Goal: Register for event/course

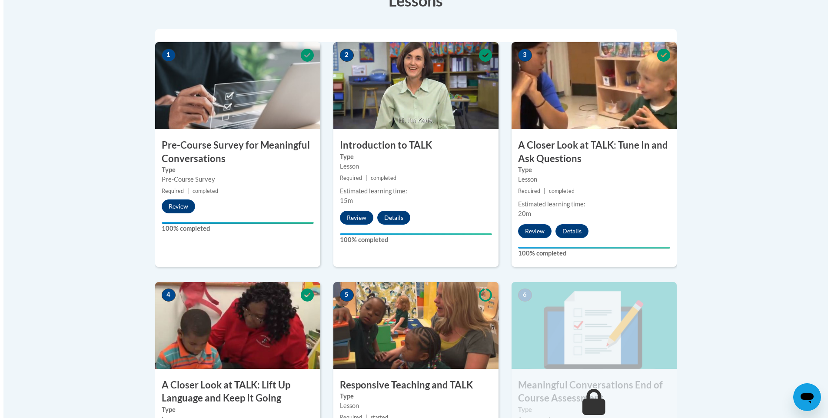
scroll to position [348, 0]
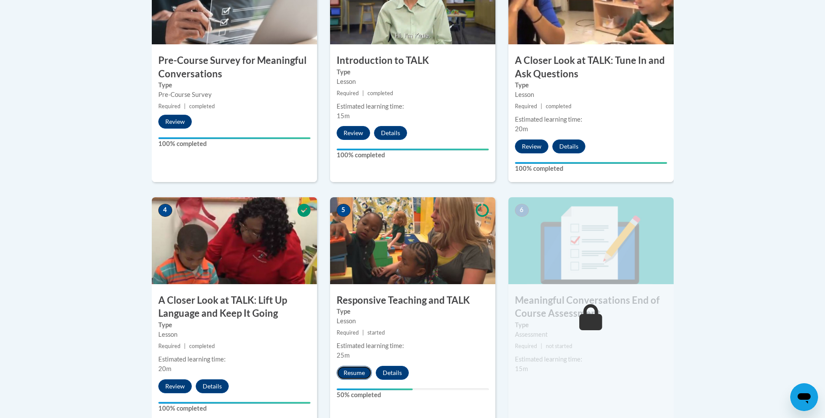
click at [349, 373] on button "Resume" at bounding box center [353, 373] width 35 height 14
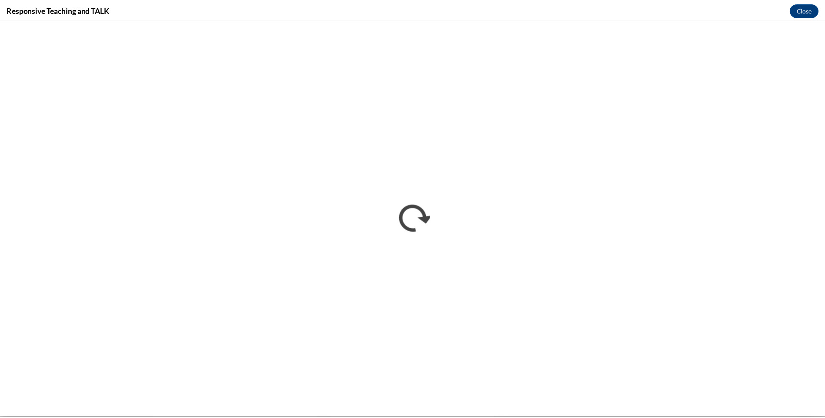
scroll to position [0, 0]
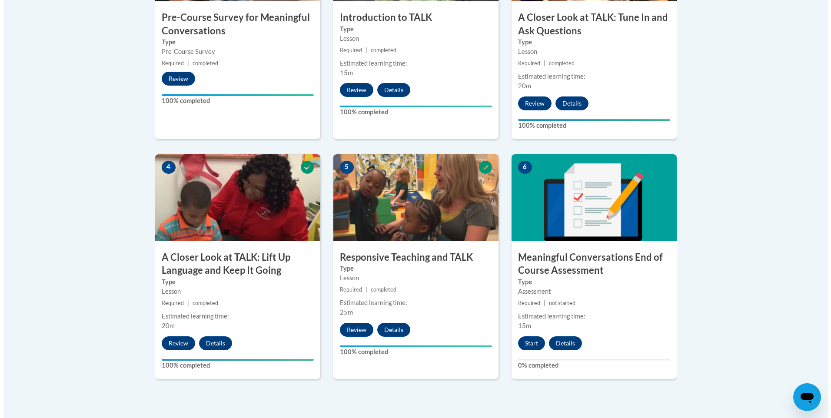
scroll to position [522, 0]
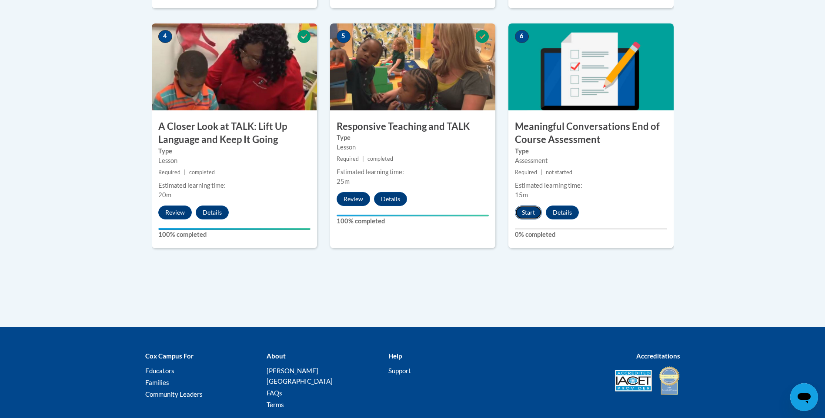
click at [536, 218] on button "Start" at bounding box center [528, 213] width 27 height 14
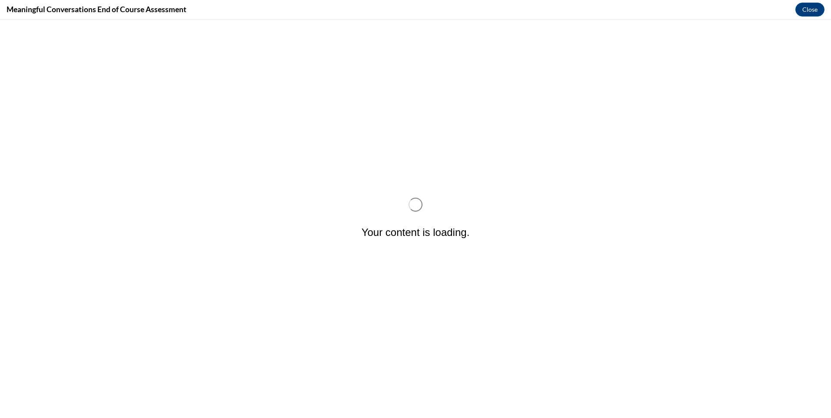
scroll to position [0, 0]
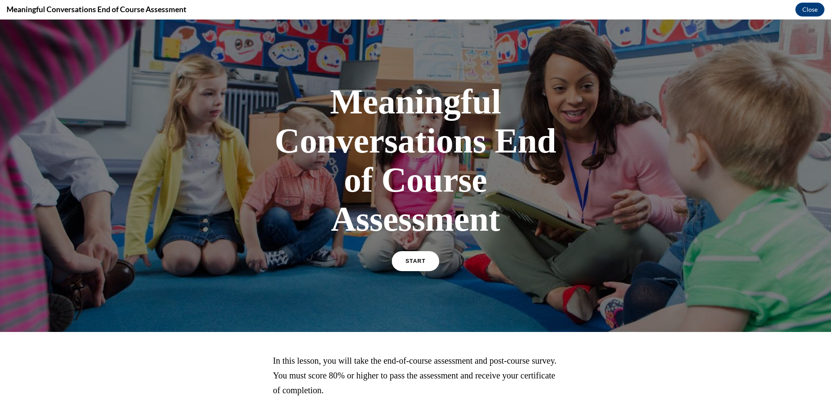
click at [426, 263] on div "START" at bounding box center [415, 265] width 45 height 27
click at [392, 259] on link "START" at bounding box center [415, 261] width 47 height 20
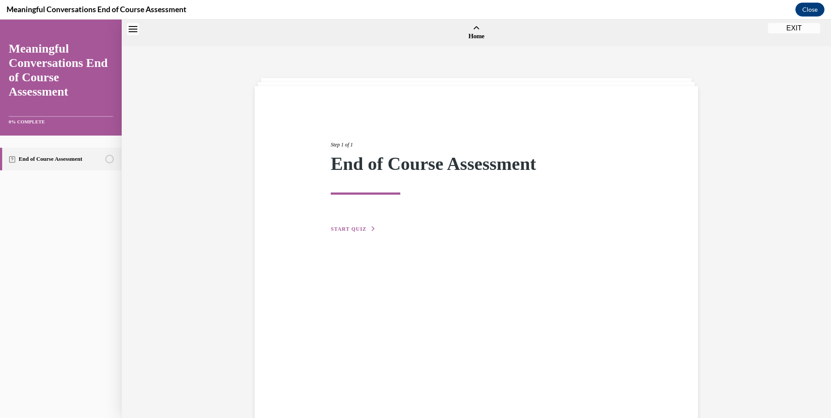
scroll to position [27, 0]
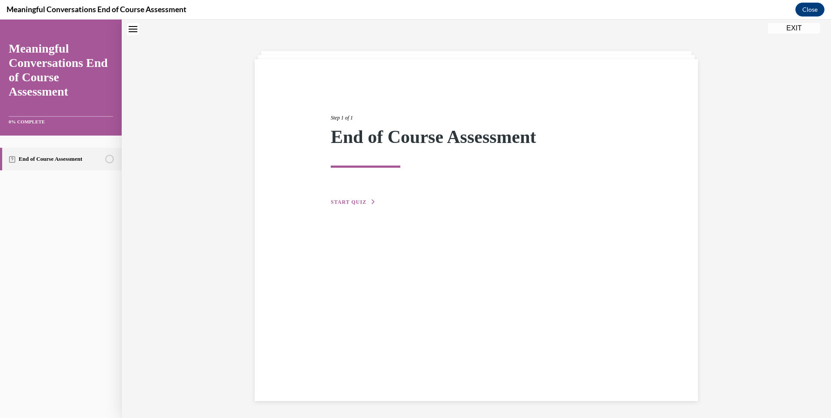
click at [341, 199] on button "START QUIZ" at bounding box center [353, 202] width 45 height 8
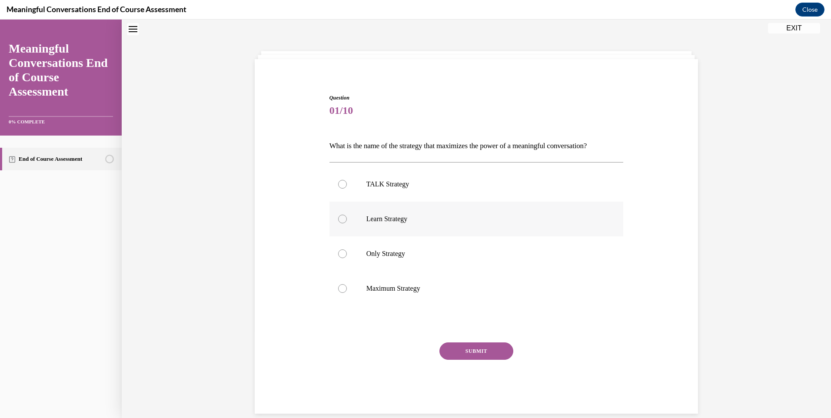
click at [409, 224] on label "Learn Strategy" at bounding box center [476, 219] width 294 height 35
click at [347, 223] on input "Learn Strategy" at bounding box center [342, 219] width 9 height 9
radio input "true"
click at [470, 355] on button "SUBMIT" at bounding box center [476, 351] width 74 height 17
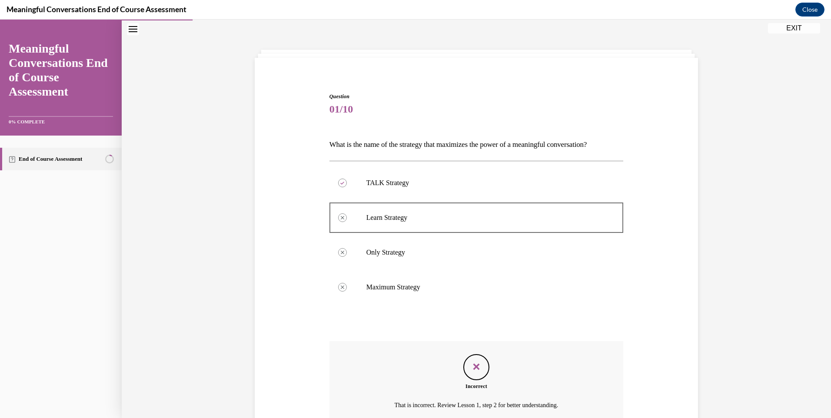
scroll to position [110, 0]
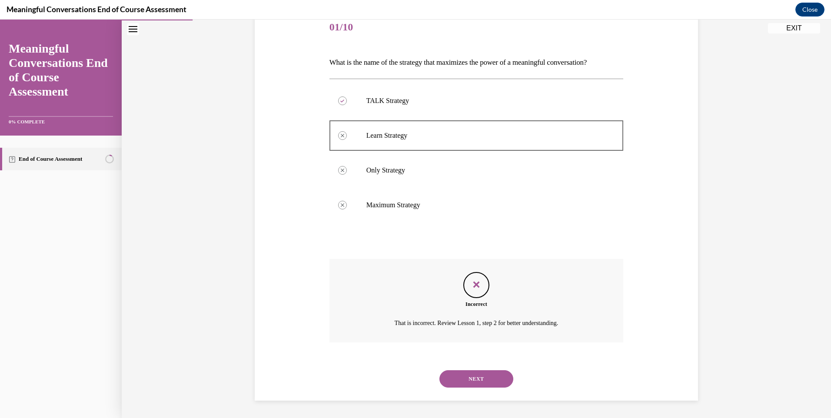
click at [470, 372] on button "NEXT" at bounding box center [476, 378] width 74 height 17
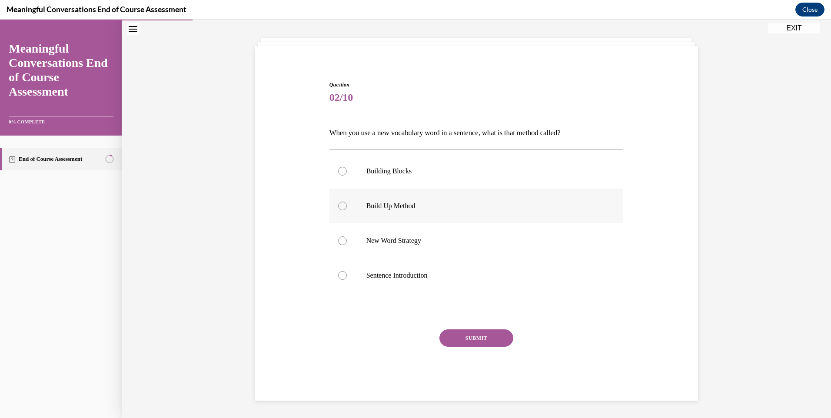
click at [353, 208] on label "Build Up Method" at bounding box center [476, 206] width 294 height 35
click at [347, 208] on input "Build Up Method" at bounding box center [342, 206] width 9 height 9
radio input "true"
click at [471, 338] on button "SUBMIT" at bounding box center [476, 337] width 74 height 17
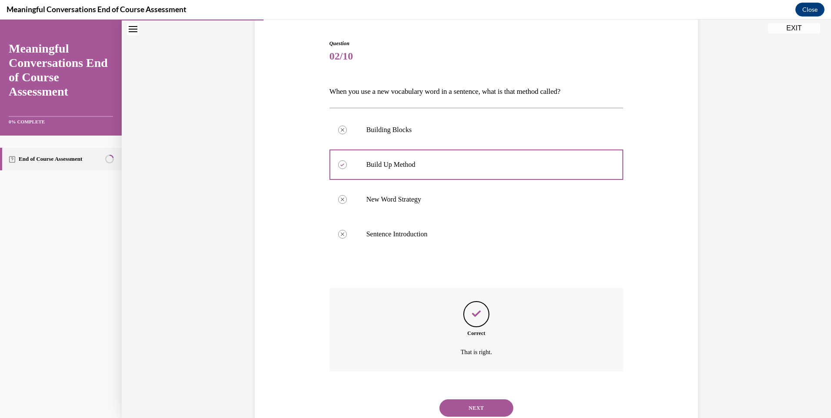
scroll to position [110, 0]
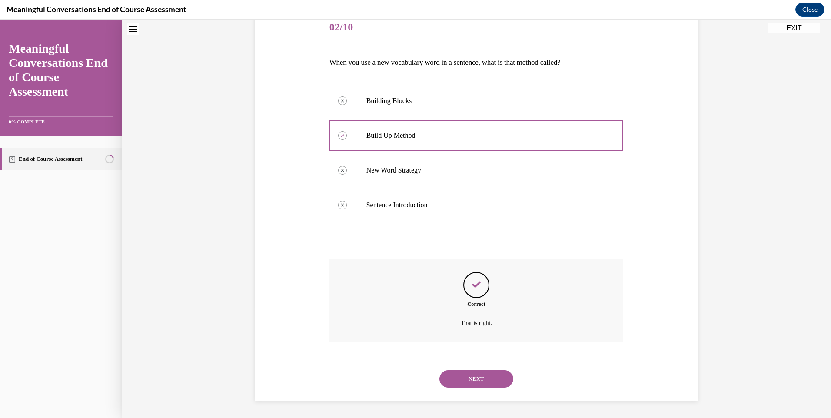
click at [468, 380] on button "NEXT" at bounding box center [476, 378] width 74 height 17
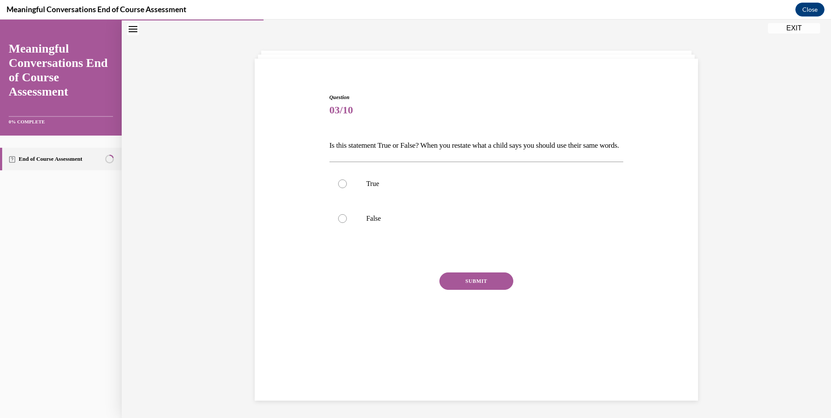
scroll to position [27, 0]
click at [362, 199] on label "True" at bounding box center [476, 183] width 294 height 35
click at [347, 188] on input "True" at bounding box center [342, 184] width 9 height 9
radio input "true"
click at [442, 289] on button "SUBMIT" at bounding box center [476, 281] width 74 height 17
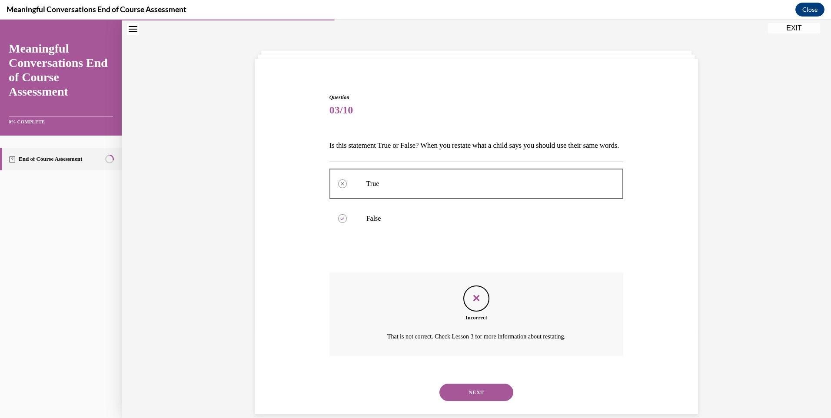
scroll to position [56, 0]
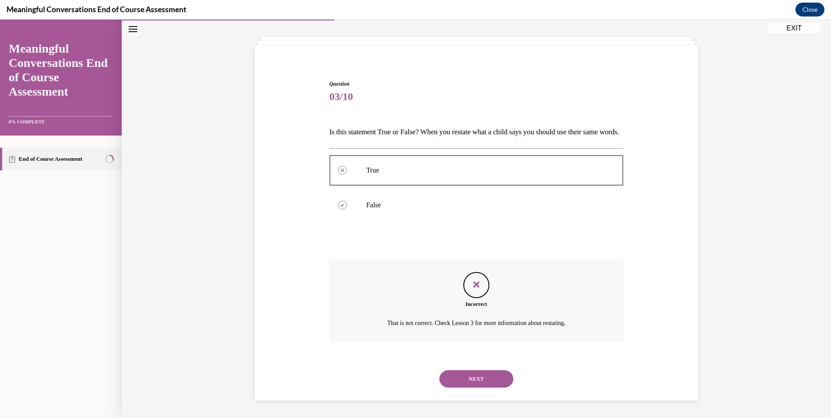
click at [492, 382] on button "NEXT" at bounding box center [476, 378] width 74 height 17
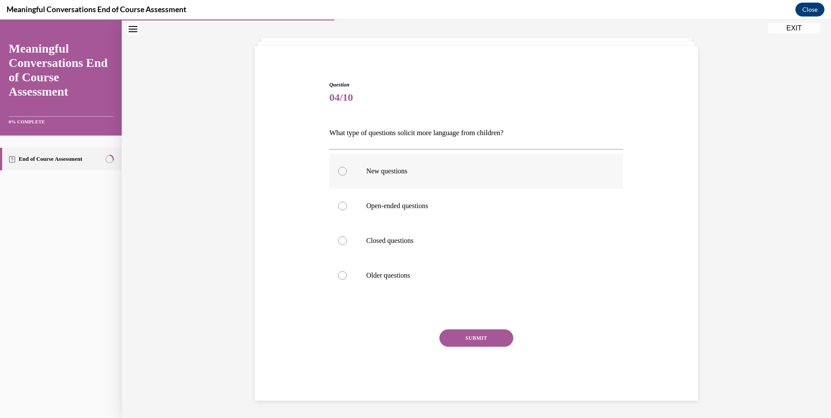
scroll to position [30, 0]
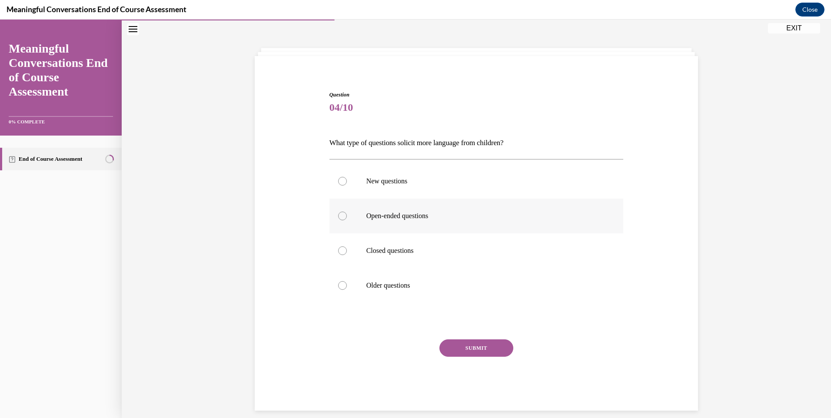
click at [392, 217] on p "Open-ended questions" at bounding box center [484, 216] width 236 height 9
click at [347, 217] on input "Open-ended questions" at bounding box center [342, 216] width 9 height 9
radio input "true"
click at [486, 353] on button "SUBMIT" at bounding box center [476, 347] width 74 height 17
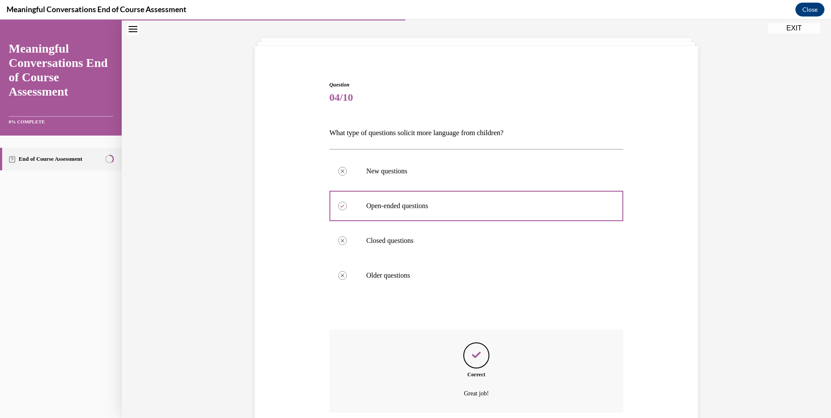
scroll to position [110, 0]
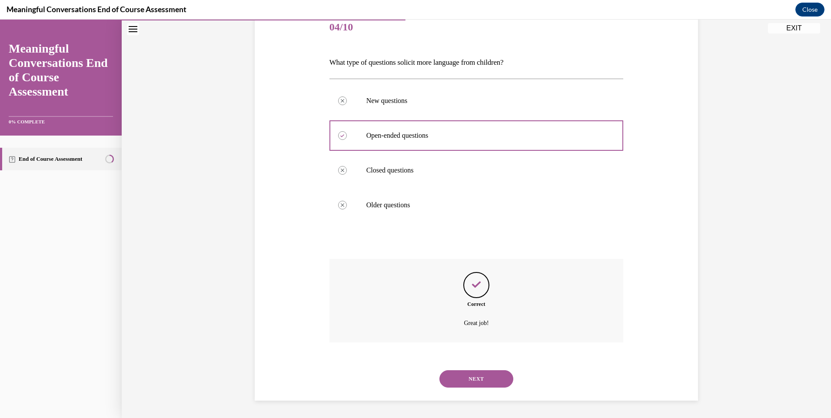
click at [500, 373] on button "NEXT" at bounding box center [476, 378] width 74 height 17
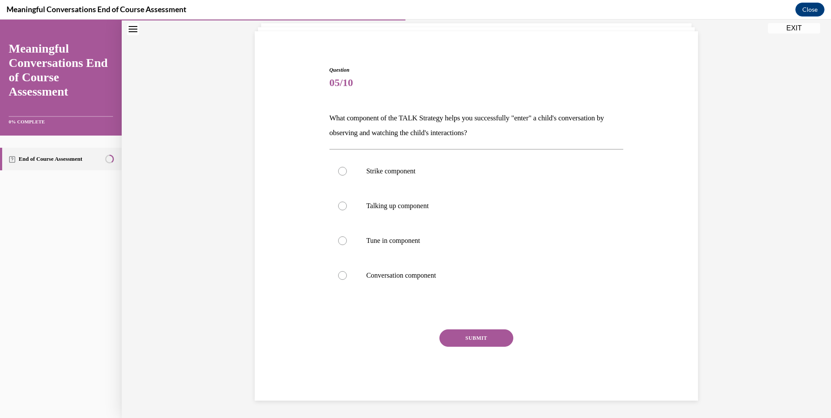
scroll to position [55, 0]
click at [354, 241] on label "Tune in component" at bounding box center [476, 240] width 294 height 35
click at [347, 241] on input "Tune in component" at bounding box center [342, 240] width 9 height 9
radio input "true"
click at [409, 266] on label "Conversation component" at bounding box center [476, 275] width 294 height 35
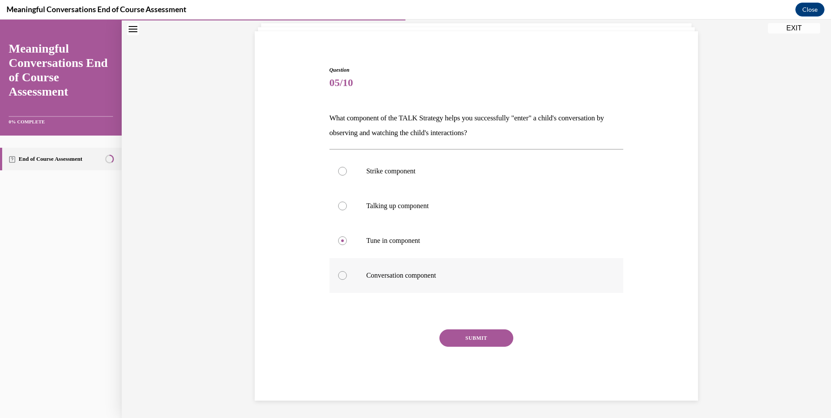
click at [347, 271] on input "Conversation component" at bounding box center [342, 275] width 9 height 9
radio input "true"
click at [461, 343] on button "SUBMIT" at bounding box center [476, 337] width 74 height 17
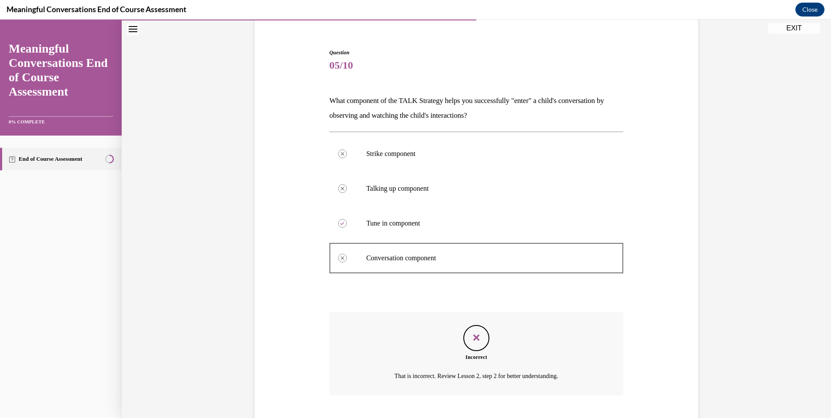
scroll to position [125, 0]
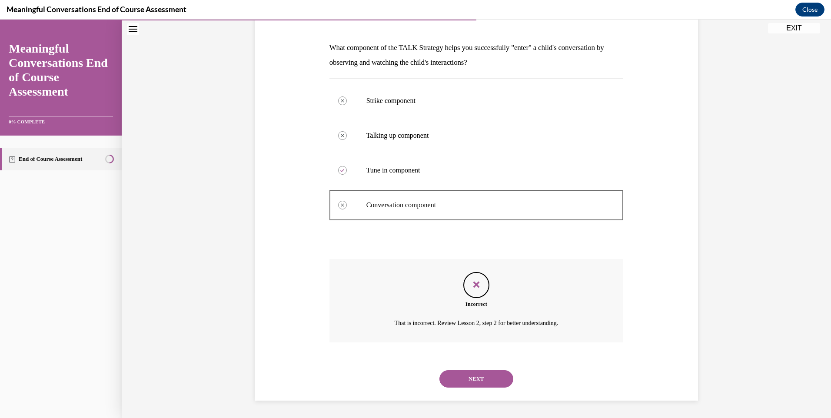
click at [482, 377] on button "NEXT" at bounding box center [476, 378] width 74 height 17
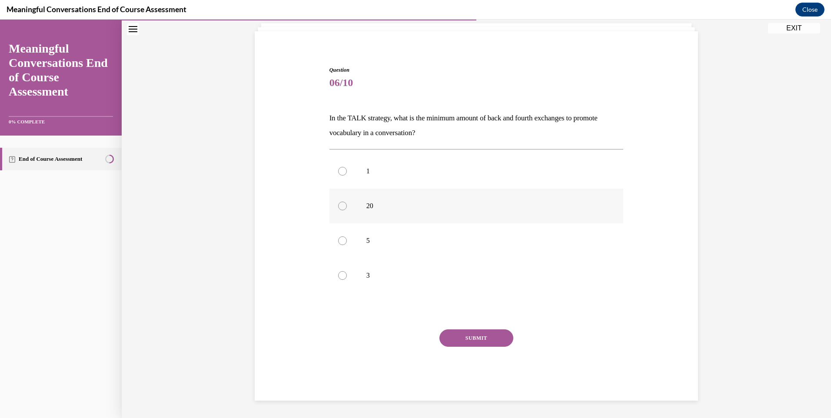
click at [355, 222] on label "20" at bounding box center [476, 206] width 294 height 35
click at [347, 210] on input "20" at bounding box center [342, 206] width 9 height 9
radio input "true"
click at [472, 339] on button "SUBMIT" at bounding box center [476, 337] width 74 height 17
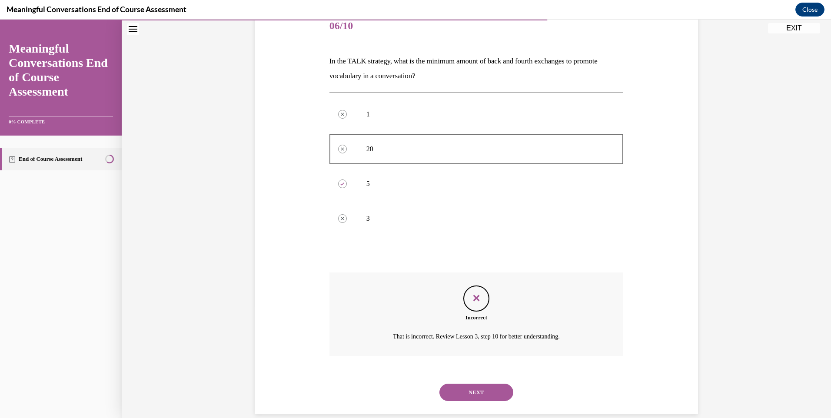
scroll to position [125, 0]
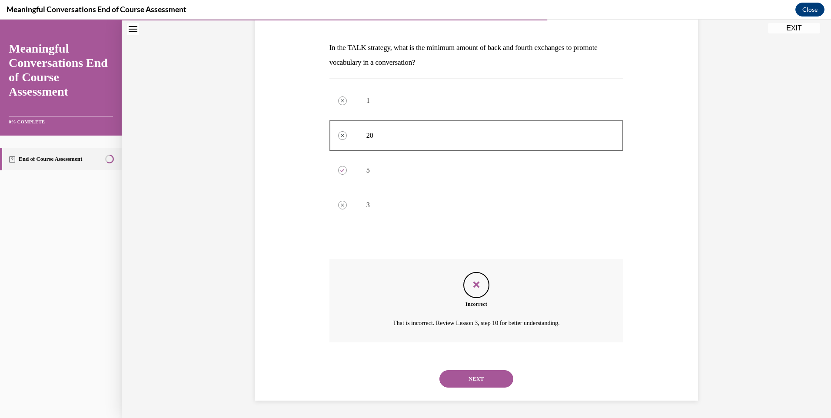
click at [487, 384] on button "NEXT" at bounding box center [476, 378] width 74 height 17
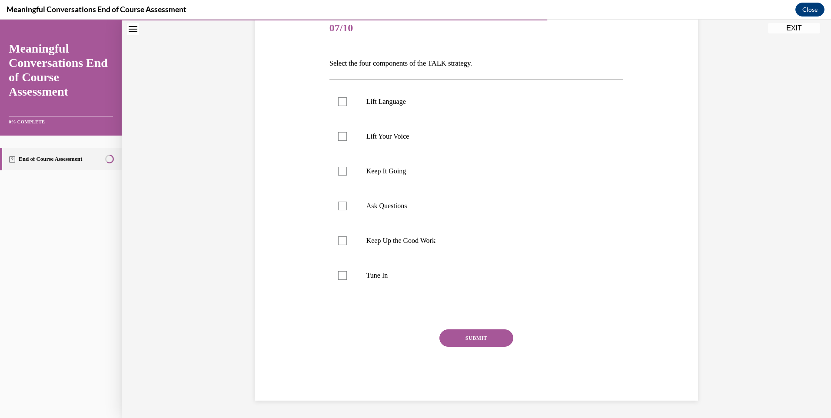
scroll to position [97, 0]
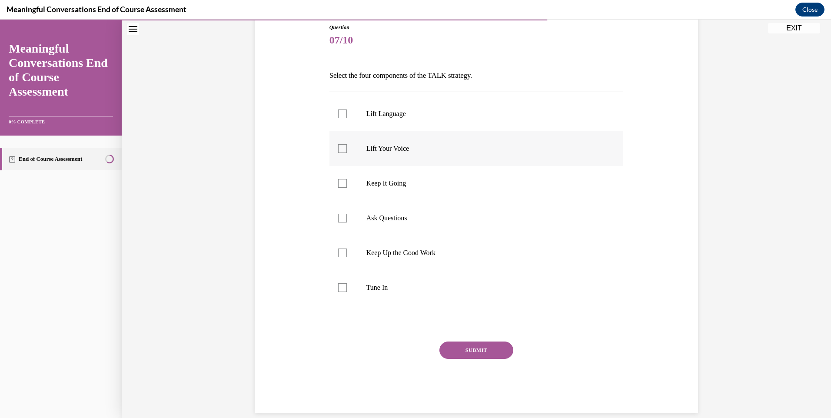
click at [347, 163] on label "Lift Your Voice" at bounding box center [476, 148] width 294 height 35
click at [347, 153] on input "Lift Your Voice" at bounding box center [342, 148] width 9 height 9
checkbox input "true"
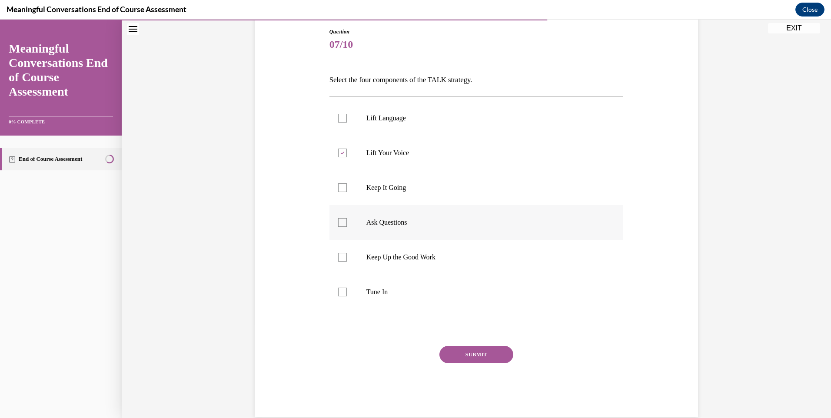
click at [384, 238] on ul "Lift Language Lift Your Voice Keep It Going Ask Questions Keep Up the Good Work…" at bounding box center [476, 205] width 294 height 209
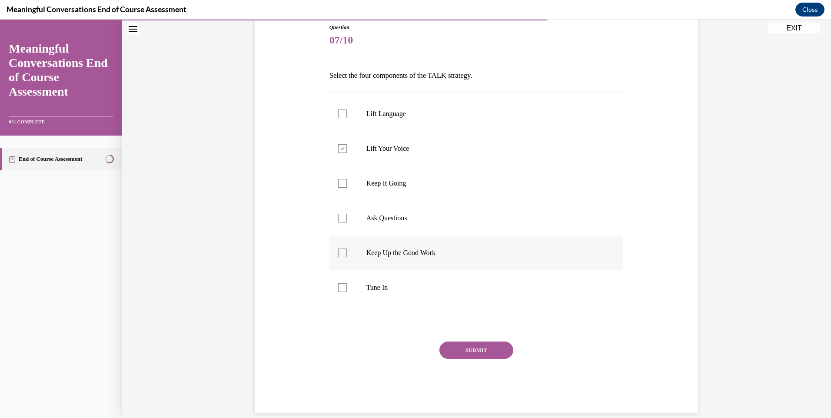
scroll to position [98, 0]
click at [410, 213] on label "Ask Questions" at bounding box center [476, 217] width 294 height 35
click at [347, 213] on input "Ask Questions" at bounding box center [342, 217] width 9 height 9
checkbox input "true"
click at [436, 260] on label "Keep Up the Good Work" at bounding box center [476, 252] width 294 height 35
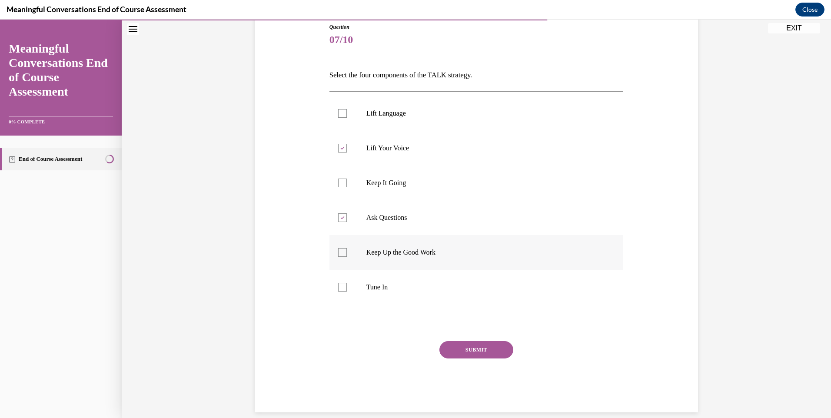
click at [347, 257] on input "Keep Up the Good Work" at bounding box center [342, 252] width 9 height 9
checkbox input "true"
click at [480, 349] on button "SUBMIT" at bounding box center [476, 349] width 74 height 17
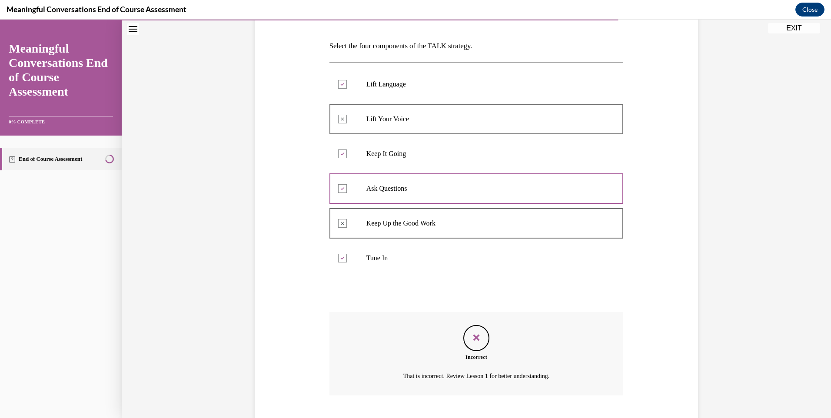
scroll to position [180, 0]
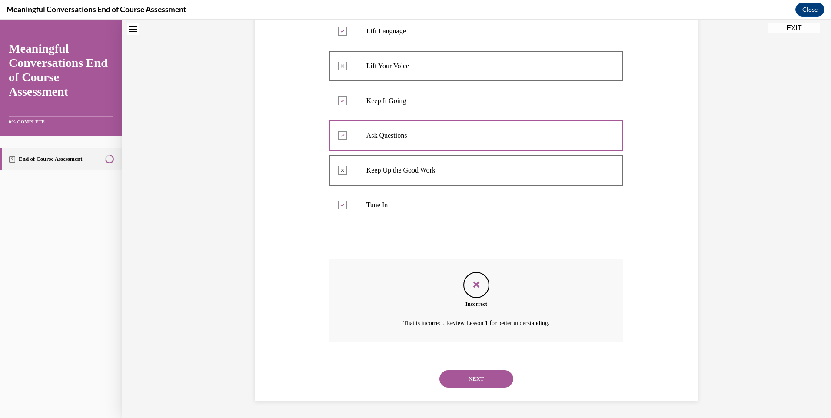
click at [490, 390] on div "NEXT" at bounding box center [476, 379] width 294 height 35
click at [489, 383] on button "NEXT" at bounding box center [476, 378] width 74 height 17
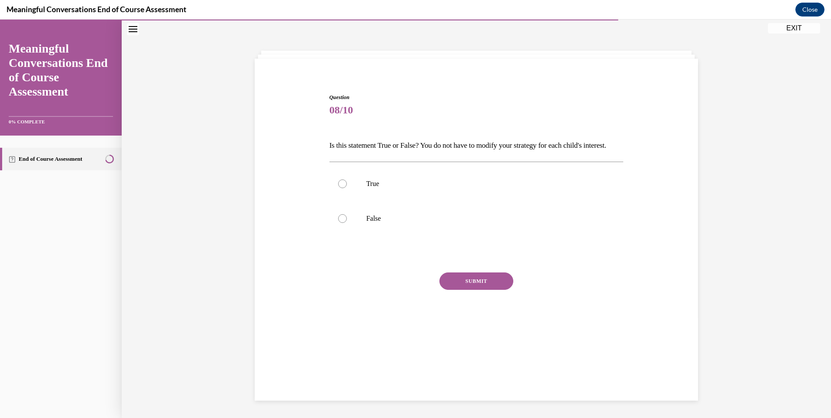
scroll to position [27, 0]
click at [376, 223] on p "False" at bounding box center [484, 218] width 236 height 9
click at [347, 223] on input "False" at bounding box center [342, 218] width 9 height 9
radio input "true"
click at [491, 290] on button "SUBMIT" at bounding box center [476, 281] width 74 height 17
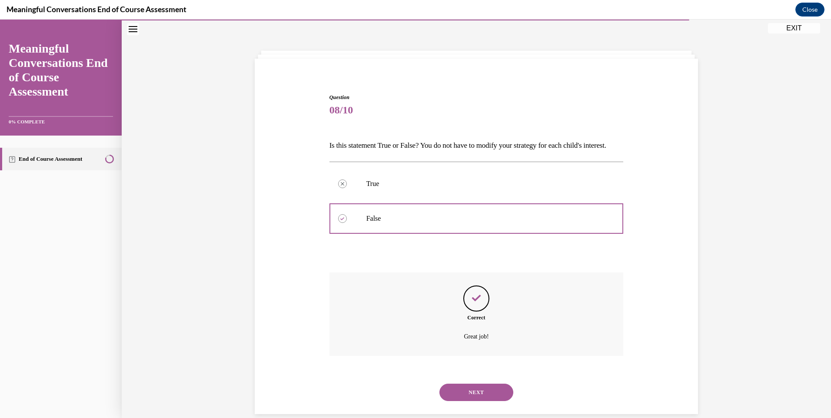
scroll to position [56, 0]
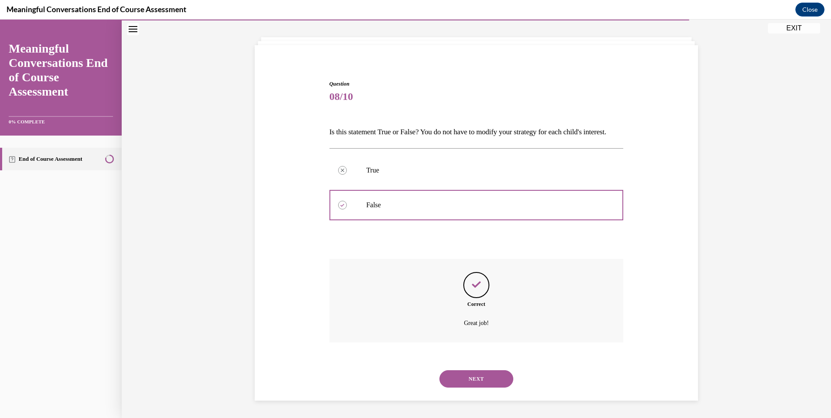
click at [468, 381] on button "NEXT" at bounding box center [476, 378] width 74 height 17
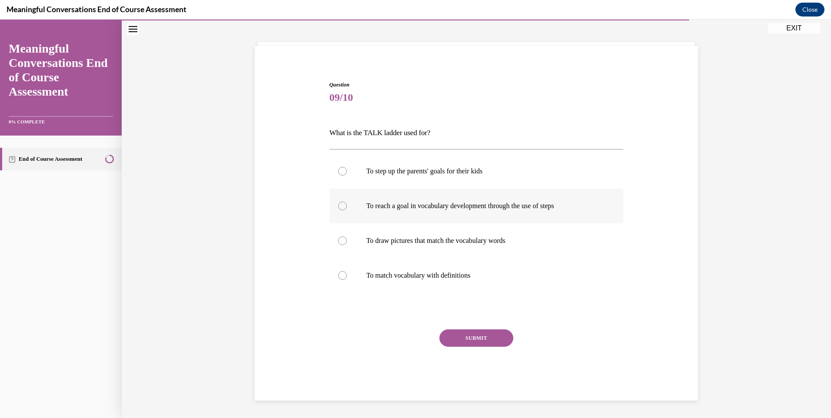
scroll to position [30, 0]
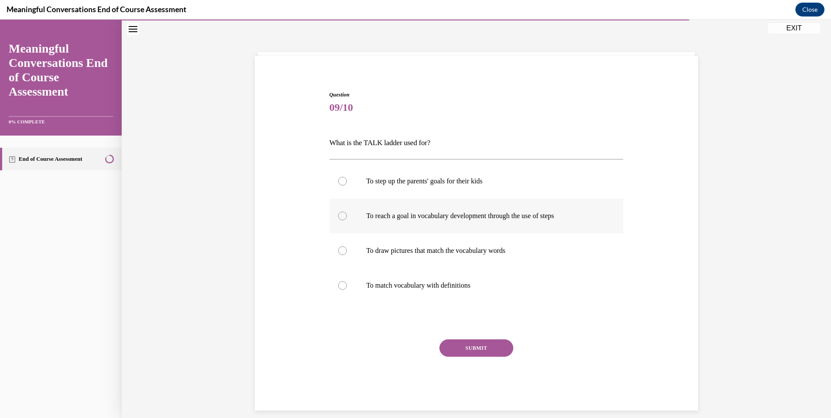
click at [416, 229] on label "To reach a goal in vocabulary development through the use of steps" at bounding box center [476, 216] width 294 height 35
click at [347, 220] on input "To reach a goal in vocabulary development through the use of steps" at bounding box center [342, 216] width 9 height 9
radio input "true"
click at [417, 268] on label "To draw pictures that match the vocabulary words" at bounding box center [476, 250] width 294 height 35
click at [347, 255] on input "To draw pictures that match the vocabulary words" at bounding box center [342, 250] width 9 height 9
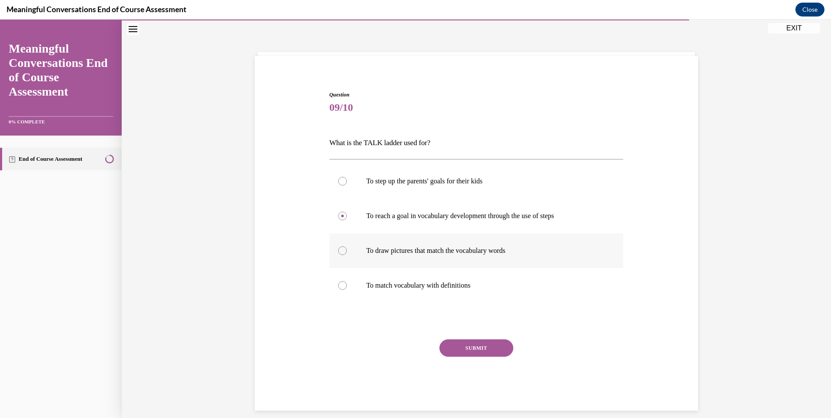
radio input "true"
click at [463, 335] on div "Question 09/10 What is the TALK ladder used for? To step up the parents' goals …" at bounding box center [476, 251] width 294 height 320
click at [464, 355] on button "SUBMIT" at bounding box center [476, 347] width 74 height 17
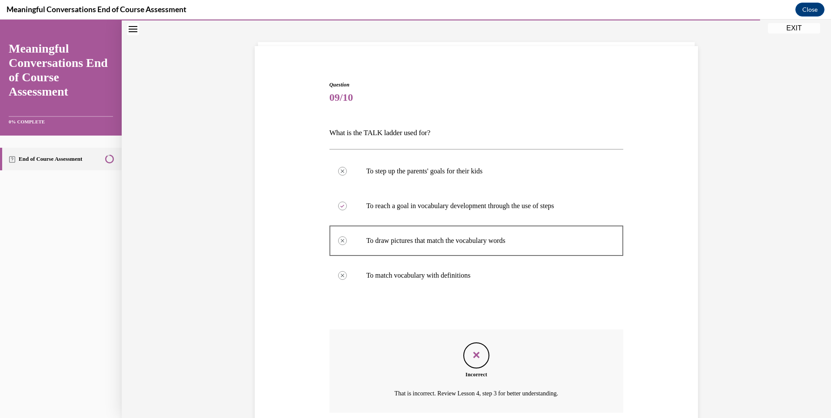
scroll to position [110, 0]
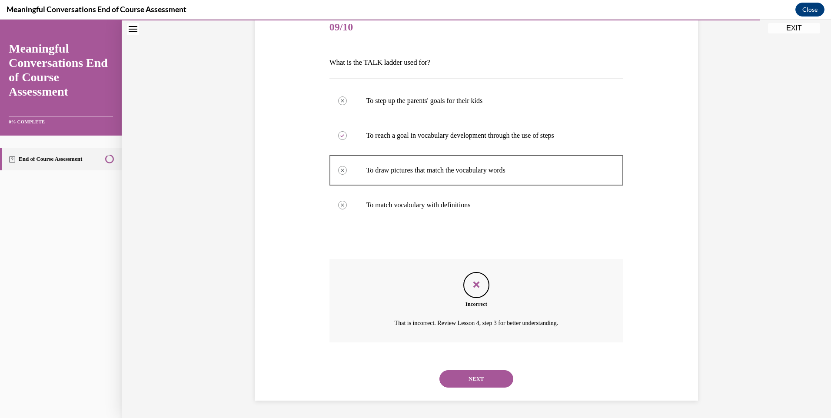
click at [469, 386] on button "NEXT" at bounding box center [476, 378] width 74 height 17
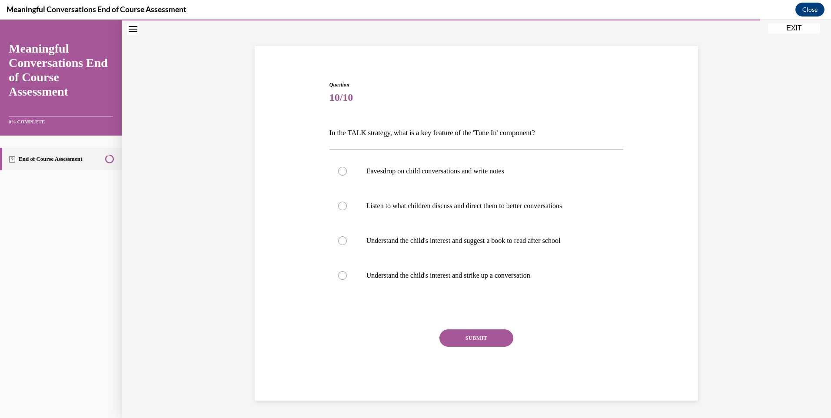
click at [469, 392] on div "NEXT" at bounding box center [476, 400] width 294 height 17
click at [366, 236] on p "Understand the child's interest and suggest a book to read after school" at bounding box center [484, 240] width 236 height 9
click at [347, 236] on input "Understand the child's interest and suggest a book to read after school" at bounding box center [342, 240] width 9 height 9
radio input "true"
click at [457, 339] on button "SUBMIT" at bounding box center [476, 337] width 74 height 17
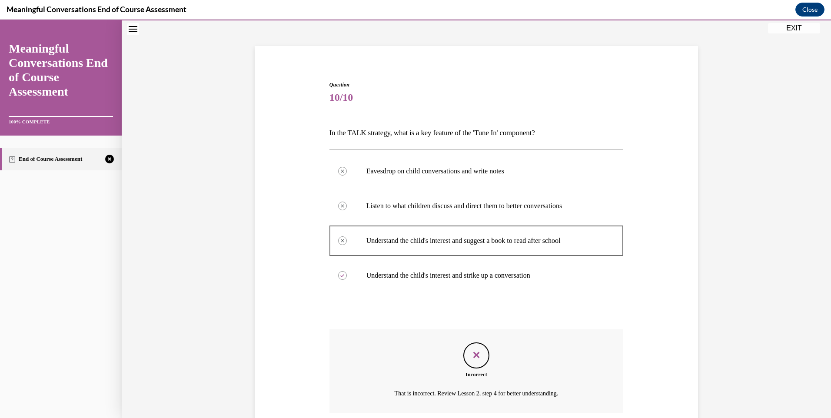
scroll to position [110, 0]
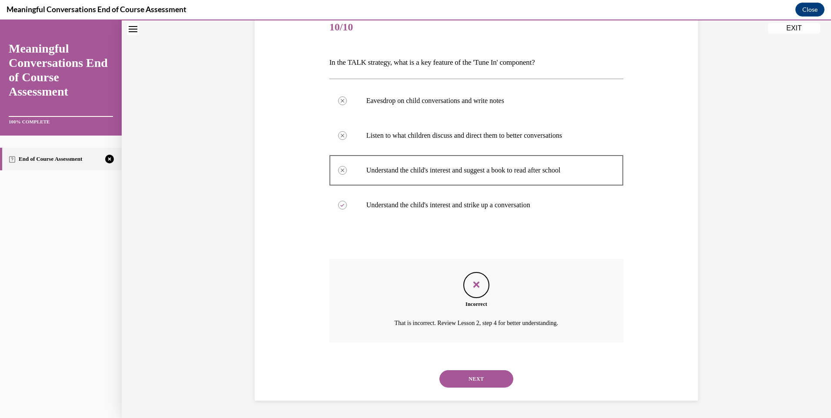
click at [472, 383] on button "NEXT" at bounding box center [476, 378] width 74 height 17
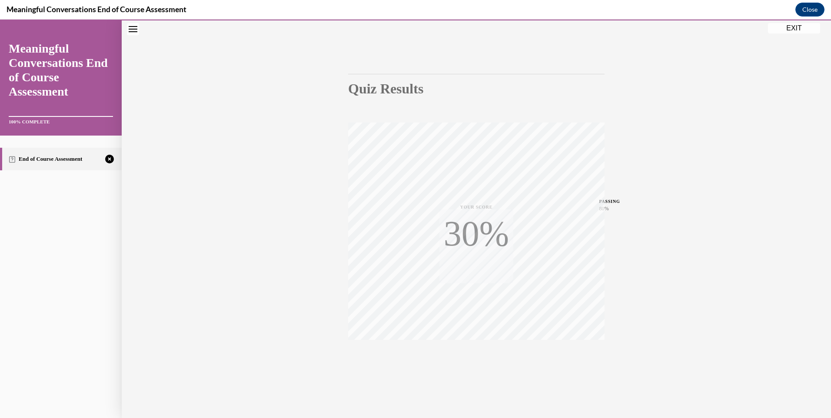
click at [791, 28] on button "EXIT" at bounding box center [794, 28] width 52 height 10
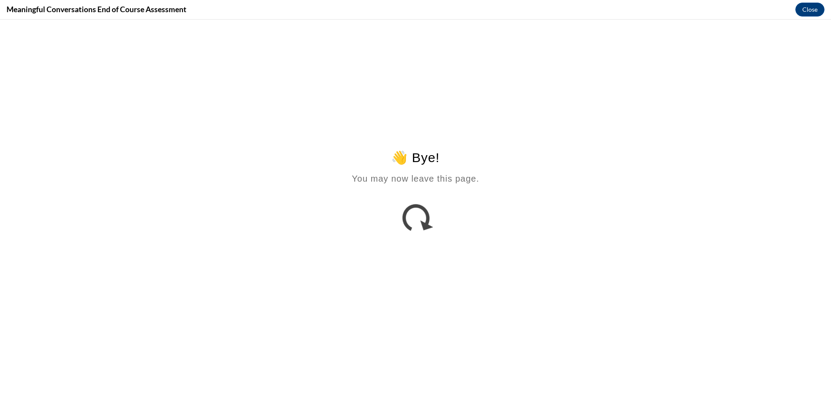
scroll to position [0, 0]
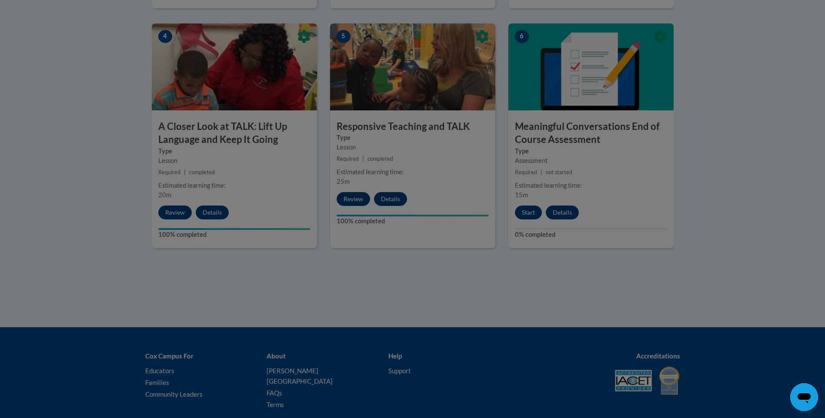
click at [526, 215] on div at bounding box center [412, 209] width 825 height 418
click at [641, 182] on div at bounding box center [412, 209] width 825 height 418
click at [683, 173] on div at bounding box center [412, 209] width 825 height 418
drag, startPoint x: 683, startPoint y: 173, endPoint x: 641, endPoint y: 178, distance: 42.4
click at [682, 173] on div at bounding box center [412, 209] width 825 height 418
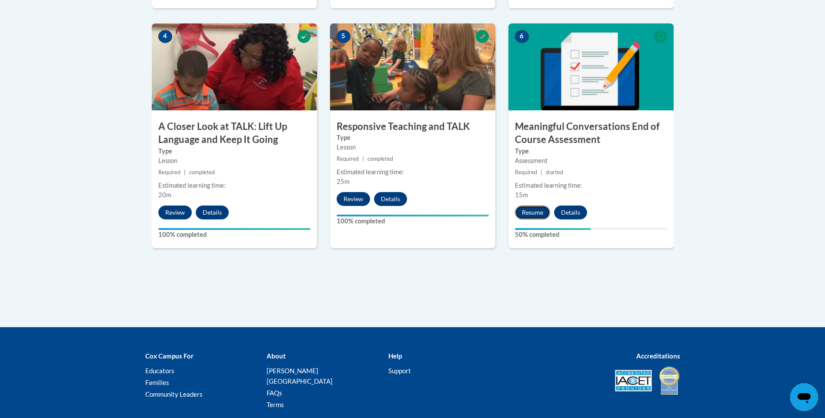
click at [532, 211] on button "Resume" at bounding box center [532, 213] width 35 height 14
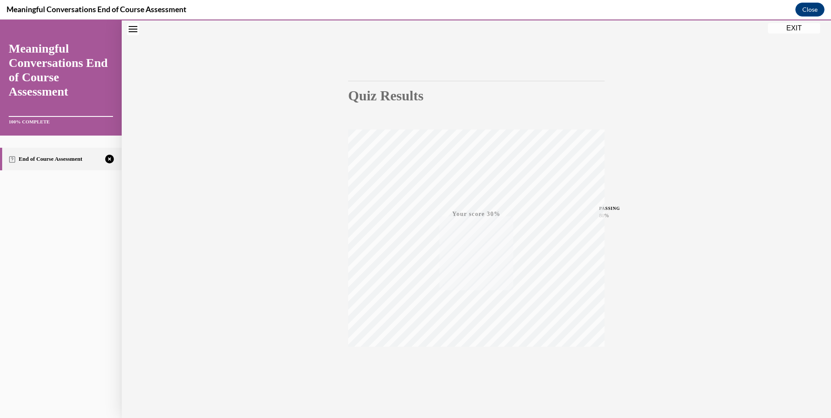
scroll to position [47, 0]
click at [468, 367] on icon "button" at bounding box center [476, 365] width 31 height 10
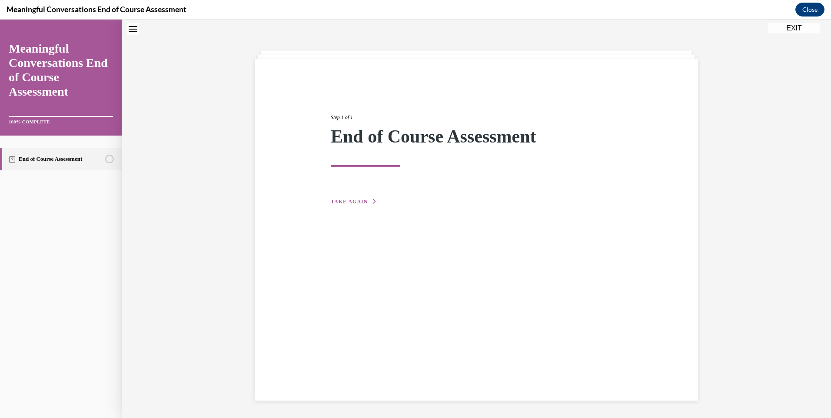
scroll to position [27, 0]
click at [351, 193] on div "Step 1 of 1 End of Course Assessment TAKE AGAIN" at bounding box center [476, 149] width 304 height 113
click at [350, 199] on button "TAKE AGAIN" at bounding box center [354, 202] width 47 height 8
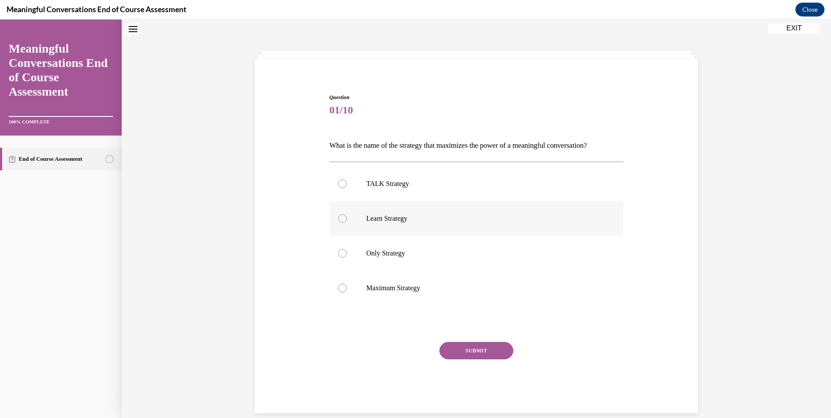
click at [361, 213] on label "Learn Strategy" at bounding box center [476, 218] width 294 height 35
click at [347, 214] on input "Learn Strategy" at bounding box center [342, 218] width 9 height 9
radio input "true"
click at [456, 353] on button "SUBMIT" at bounding box center [476, 350] width 74 height 17
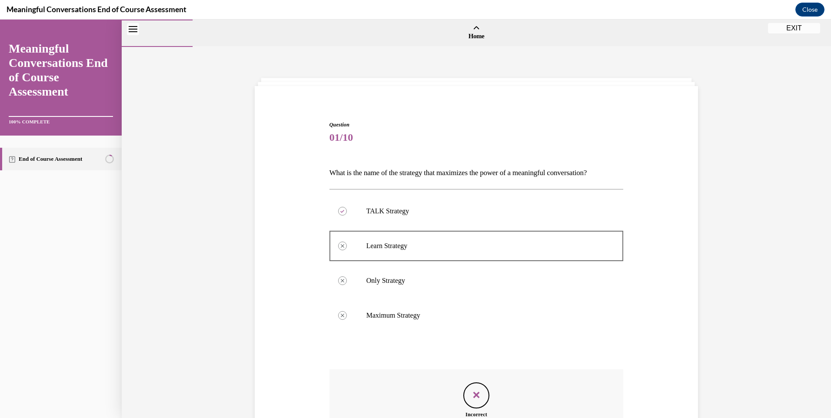
scroll to position [110, 0]
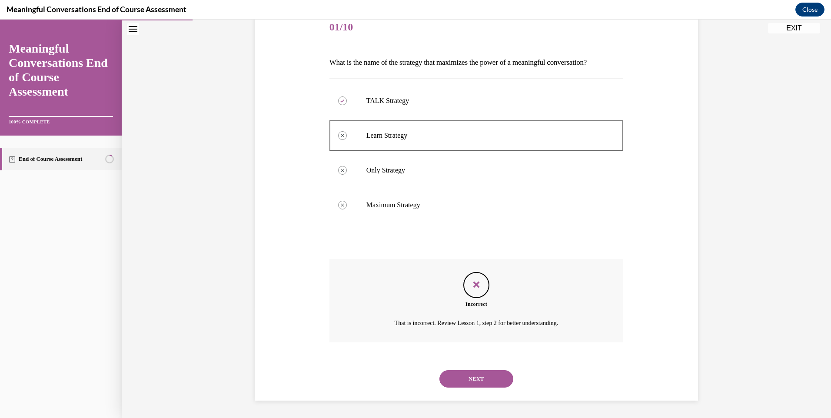
click at [793, 25] on button "EXIT" at bounding box center [794, 28] width 52 height 10
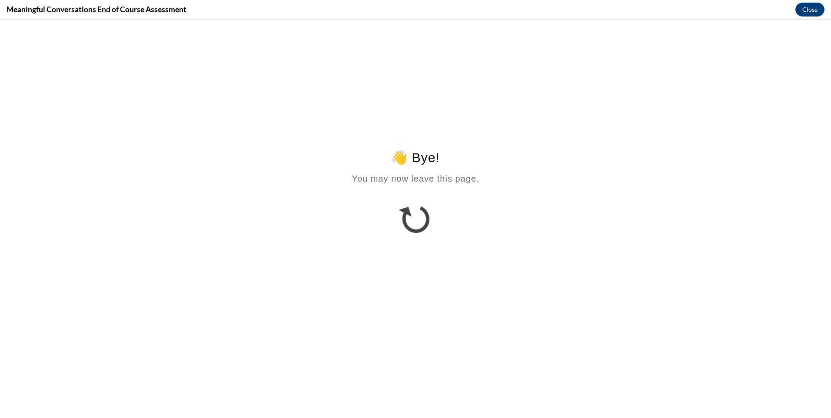
scroll to position [0, 0]
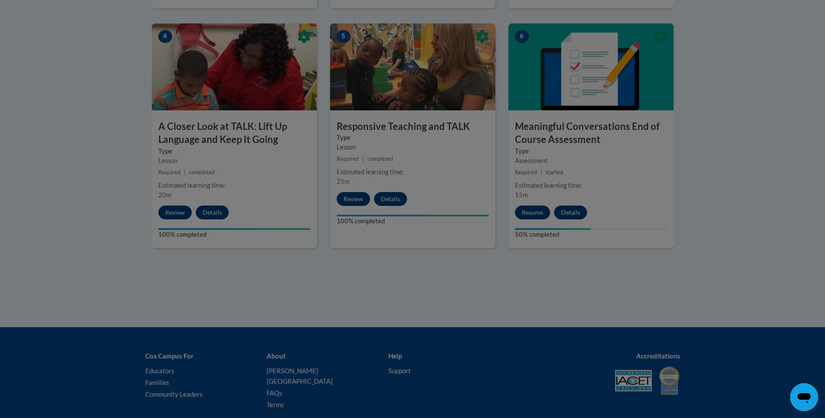
click at [529, 213] on div at bounding box center [412, 209] width 825 height 418
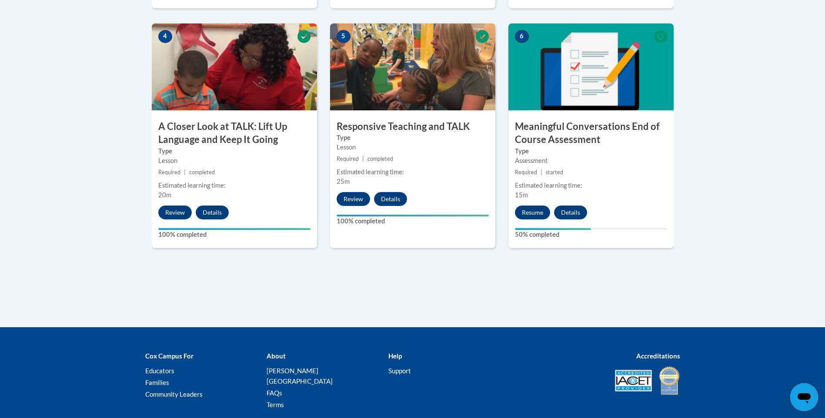
click at [539, 204] on div "6 Meaningful Conversations End of Course Assessment Type Assessment Required | …" at bounding box center [590, 135] width 165 height 225
click at [539, 209] on button "Resume" at bounding box center [532, 213] width 35 height 14
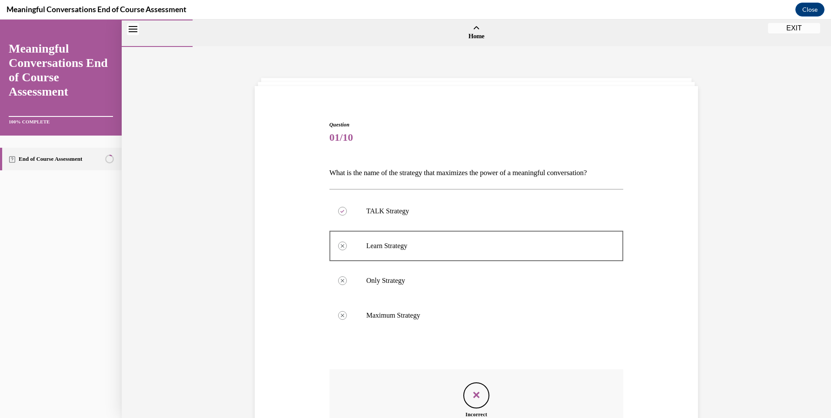
scroll to position [110, 0]
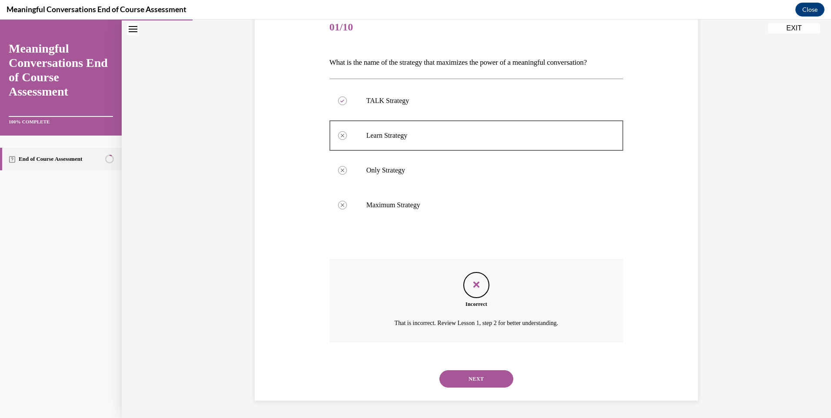
click at [465, 382] on button "NEXT" at bounding box center [476, 378] width 74 height 17
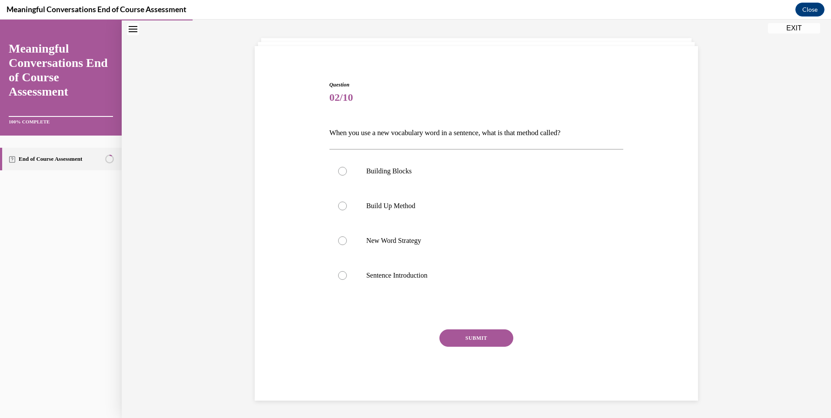
scroll to position [40, 0]
click at [402, 209] on p "Build Up Method" at bounding box center [484, 206] width 236 height 9
click at [347, 209] on input "Build Up Method" at bounding box center [342, 206] width 9 height 9
radio input "true"
click at [449, 336] on button "SUBMIT" at bounding box center [476, 337] width 74 height 17
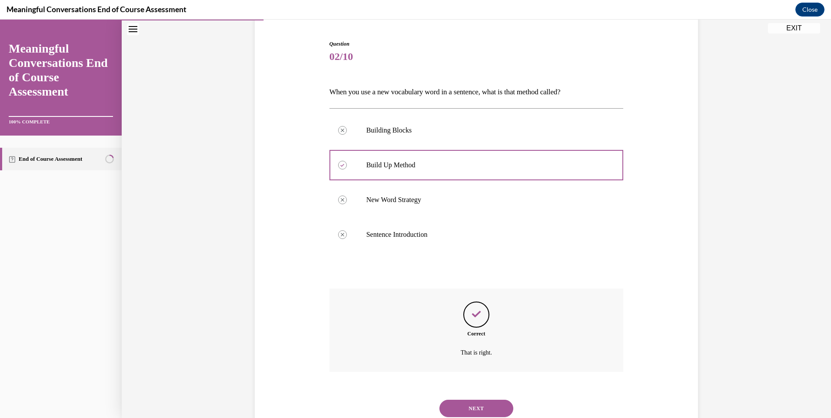
scroll to position [110, 0]
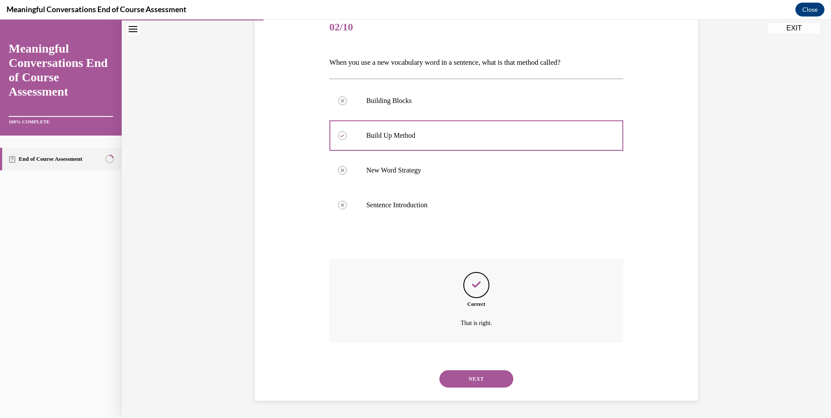
click at [452, 380] on button "NEXT" at bounding box center [476, 378] width 74 height 17
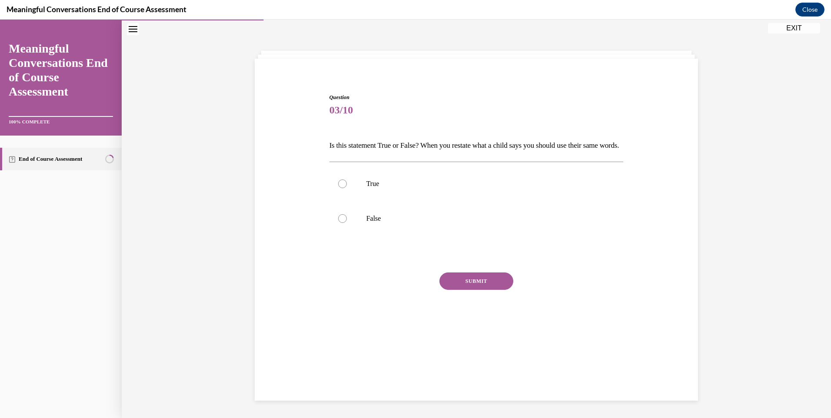
scroll to position [27, 0]
click at [374, 223] on p "False" at bounding box center [484, 218] width 236 height 9
click at [347, 223] on input "False" at bounding box center [342, 218] width 9 height 9
radio input "true"
click at [449, 290] on button "SUBMIT" at bounding box center [476, 281] width 74 height 17
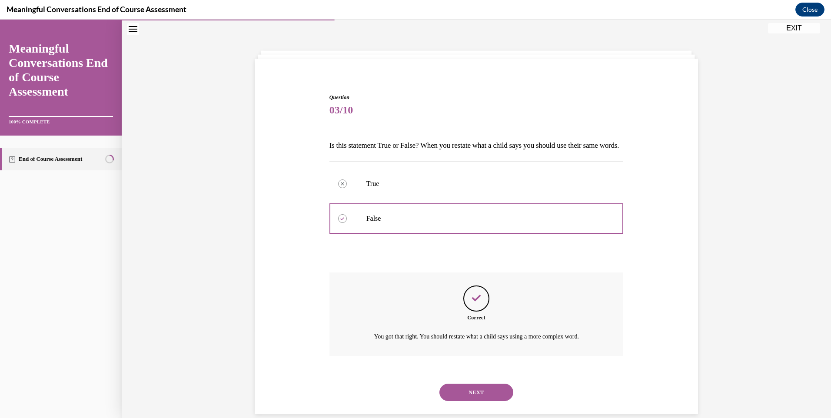
scroll to position [56, 0]
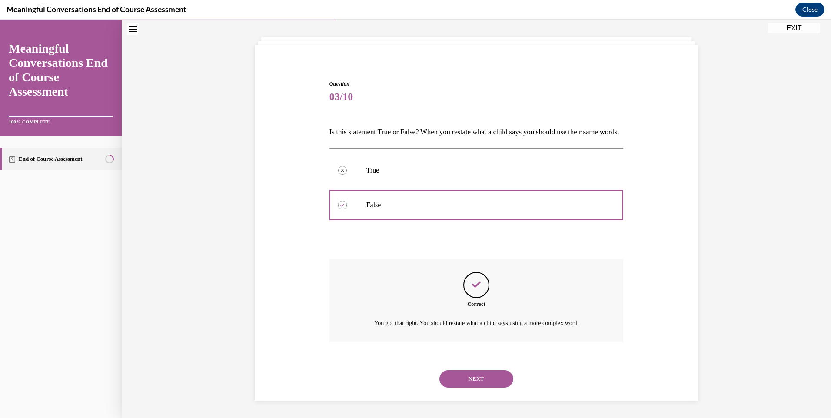
click at [480, 384] on button "NEXT" at bounding box center [476, 378] width 74 height 17
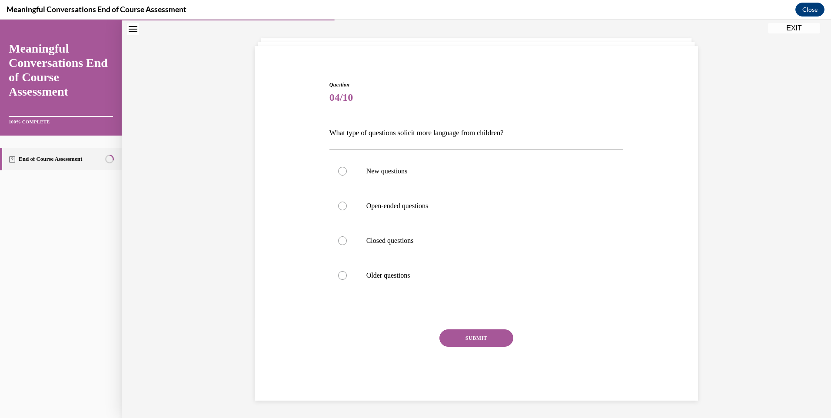
scroll to position [30, 0]
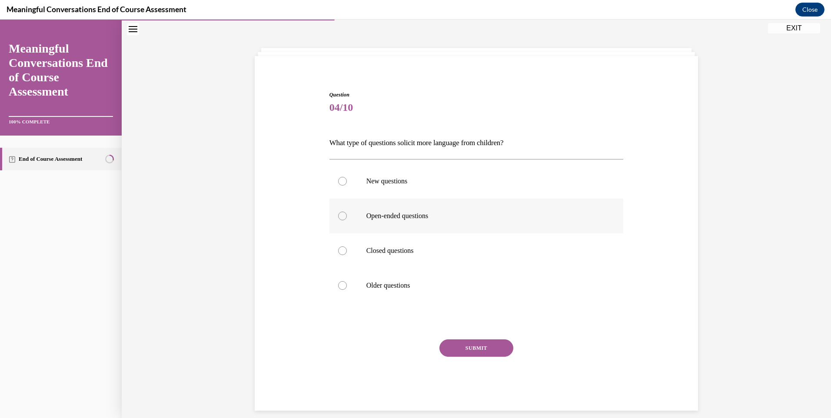
click at [400, 223] on label "Open-ended questions" at bounding box center [476, 216] width 294 height 35
click at [347, 220] on input "Open-ended questions" at bounding box center [342, 216] width 9 height 9
radio input "true"
click at [447, 340] on button "SUBMIT" at bounding box center [476, 347] width 74 height 17
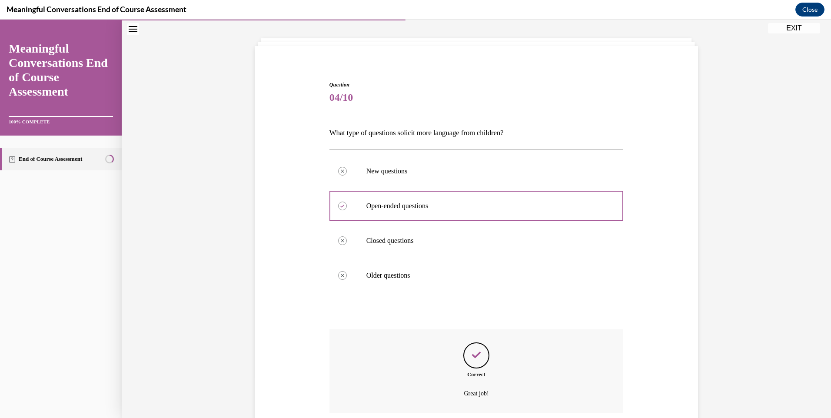
scroll to position [110, 0]
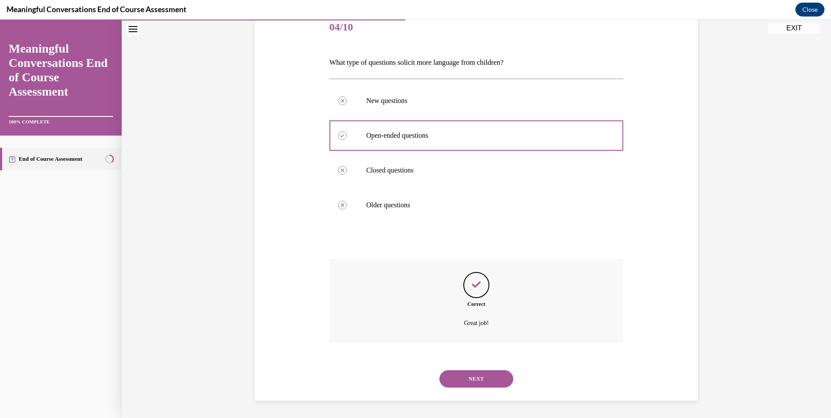
click at [473, 383] on button "NEXT" at bounding box center [476, 378] width 74 height 17
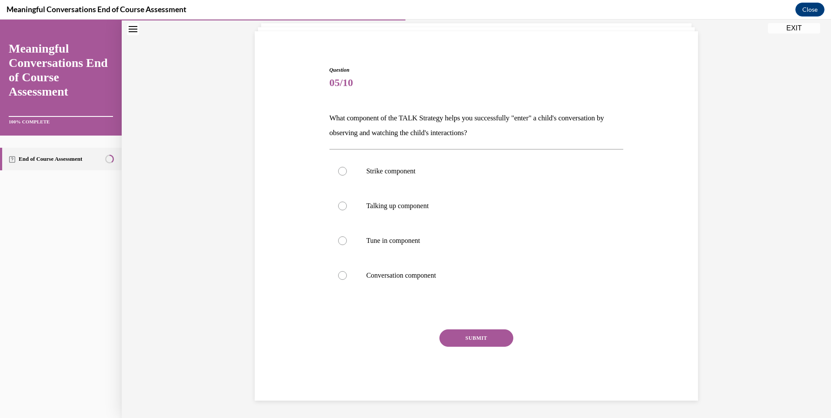
scroll to position [55, 0]
click at [392, 244] on p "Tune in component" at bounding box center [484, 240] width 236 height 9
click at [347, 244] on input "Tune in component" at bounding box center [342, 240] width 9 height 9
radio input "true"
drag, startPoint x: 449, startPoint y: 339, endPoint x: 460, endPoint y: 344, distance: 12.1
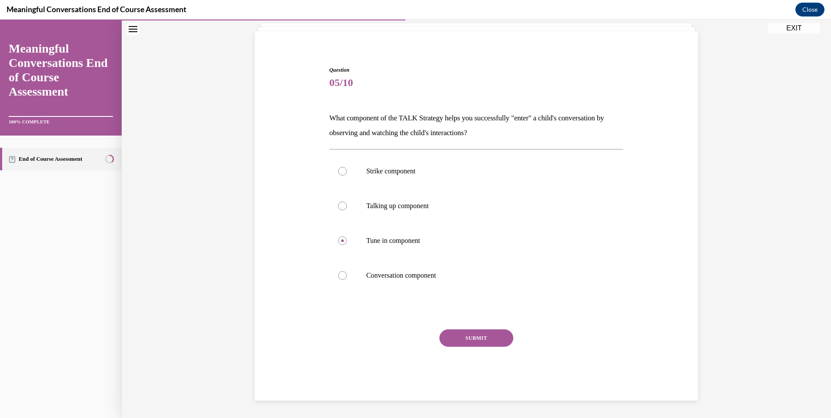
click at [450, 339] on button "SUBMIT" at bounding box center [476, 337] width 74 height 17
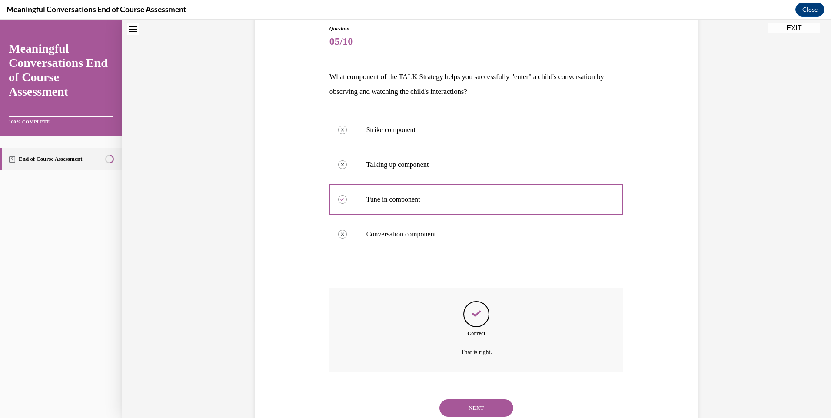
scroll to position [125, 0]
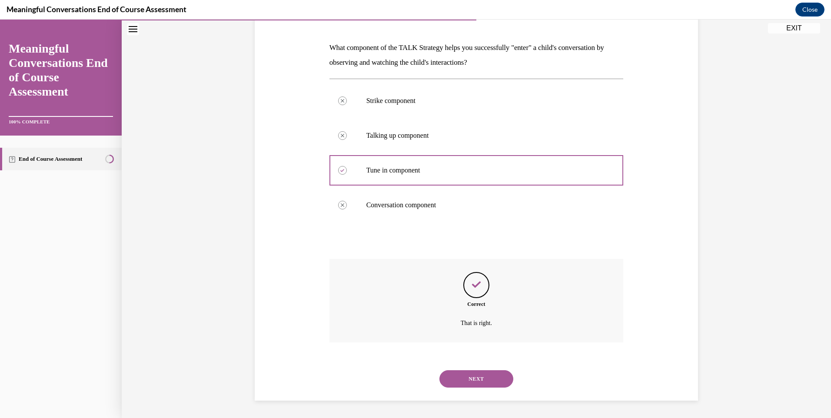
click at [470, 379] on button "NEXT" at bounding box center [476, 378] width 74 height 17
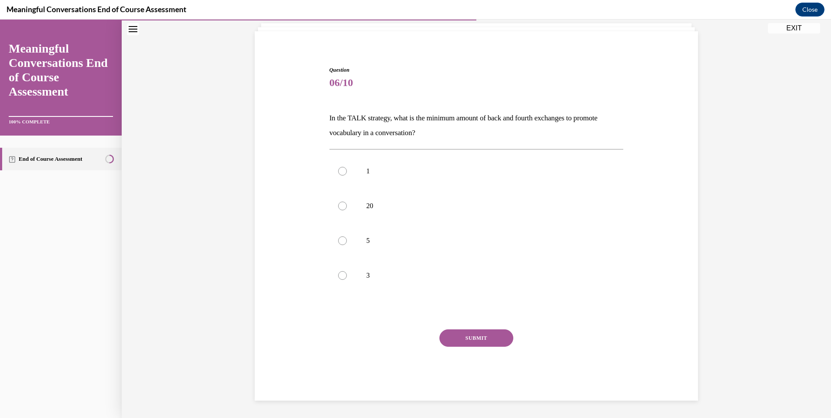
scroll to position [55, 0]
click at [356, 246] on label "5" at bounding box center [476, 240] width 294 height 35
click at [347, 245] on input "5" at bounding box center [342, 240] width 9 height 9
radio input "true"
click at [475, 338] on button "SUBMIT" at bounding box center [476, 337] width 74 height 17
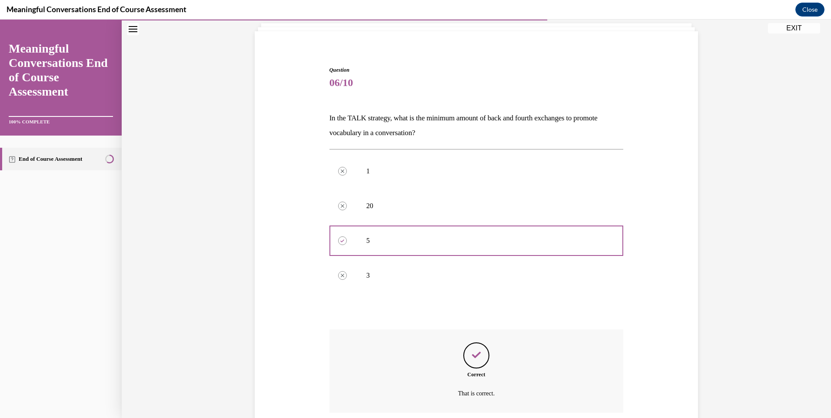
scroll to position [125, 0]
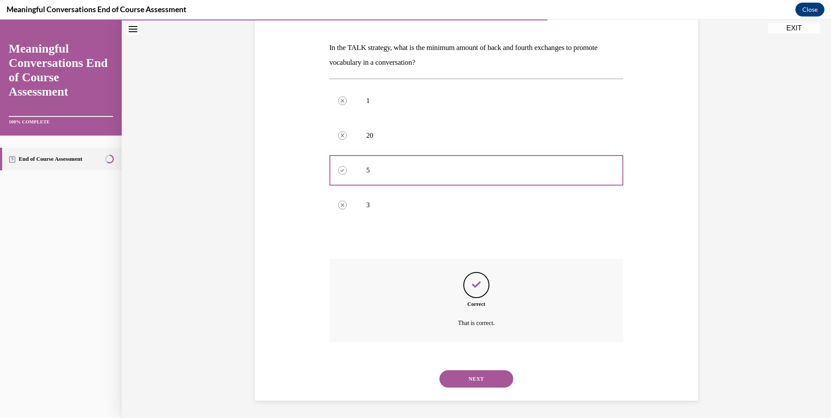
click at [497, 381] on button "NEXT" at bounding box center [476, 378] width 74 height 17
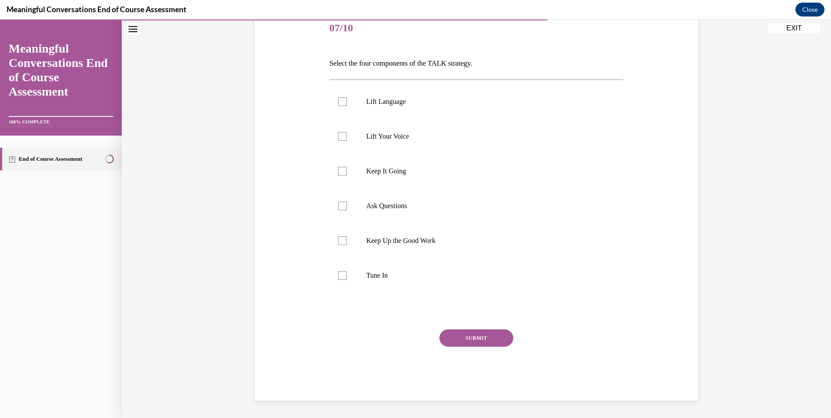
scroll to position [97, 0]
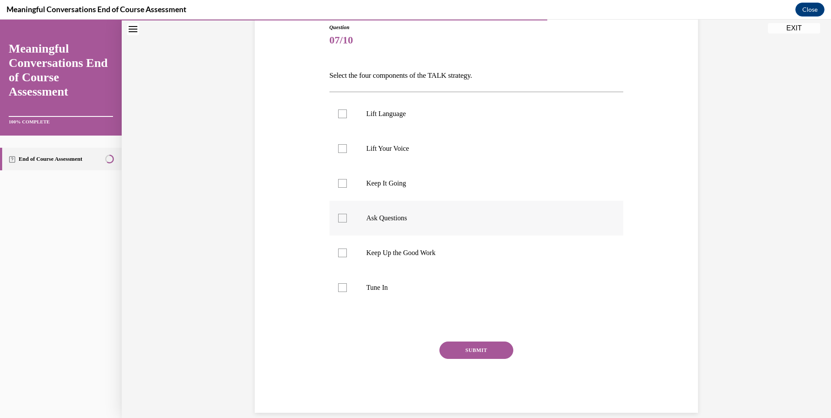
click at [343, 216] on div at bounding box center [342, 218] width 9 height 9
click at [343, 216] on input "Ask Questions" at bounding box center [342, 218] width 9 height 9
checkbox input "true"
click at [394, 109] on label "Lift Language" at bounding box center [476, 113] width 294 height 35
click at [347, 110] on input "Lift Language" at bounding box center [342, 114] width 9 height 9
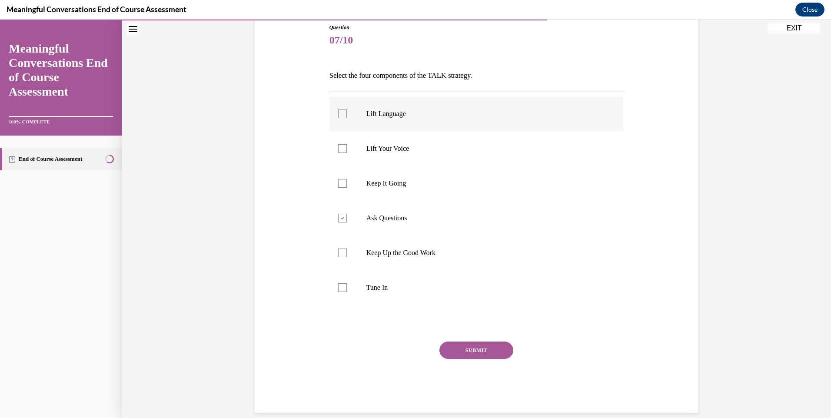
checkbox input "true"
click at [466, 346] on button "SUBMIT" at bounding box center [476, 350] width 74 height 17
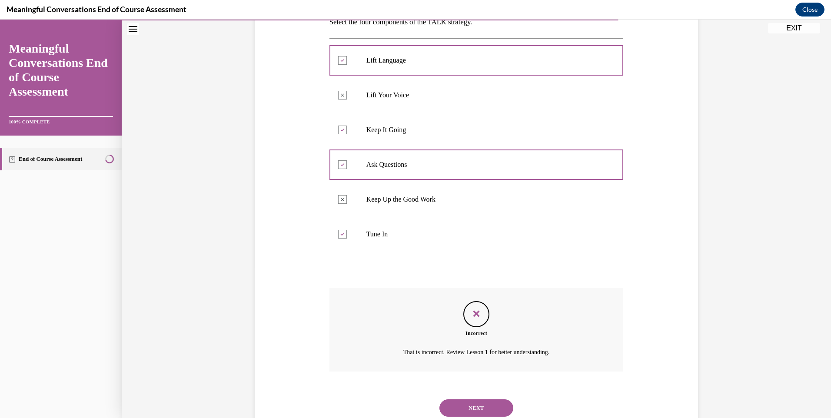
scroll to position [180, 0]
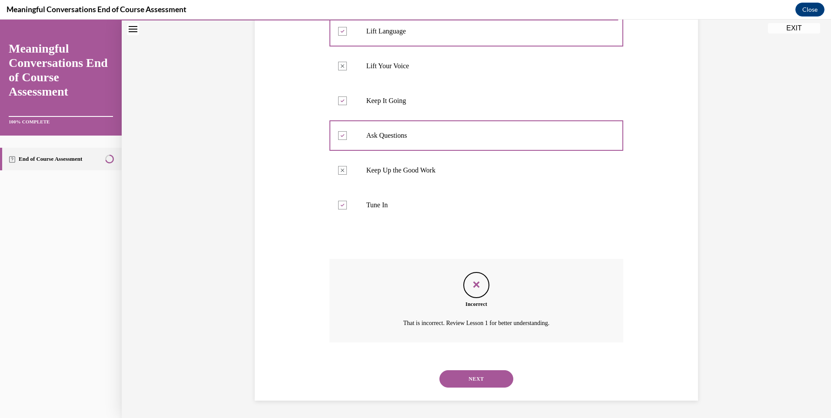
click at [468, 375] on button "NEXT" at bounding box center [476, 378] width 74 height 17
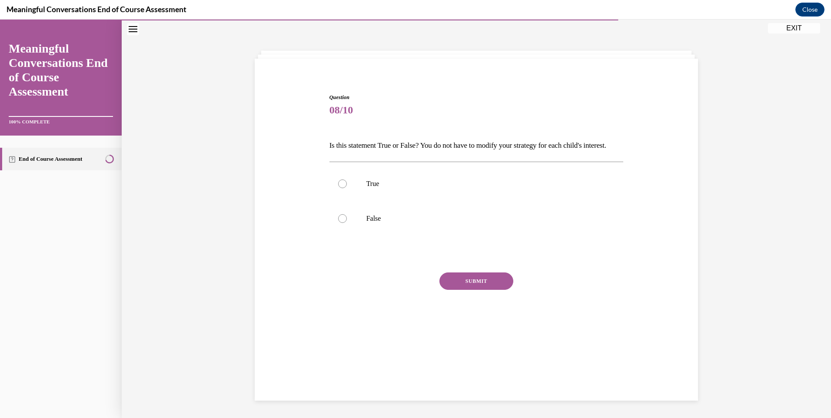
scroll to position [27, 0]
click at [333, 236] on label "False" at bounding box center [476, 218] width 294 height 35
click at [338, 223] on input "False" at bounding box center [342, 218] width 9 height 9
radio input "true"
click at [491, 290] on button "SUBMIT" at bounding box center [476, 281] width 74 height 17
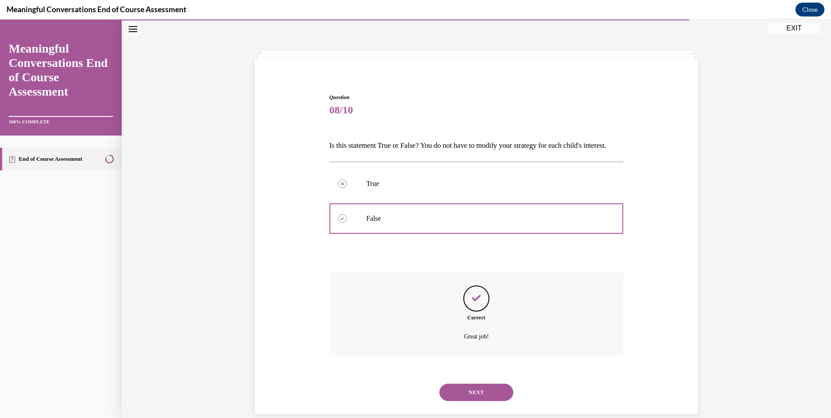
scroll to position [56, 0]
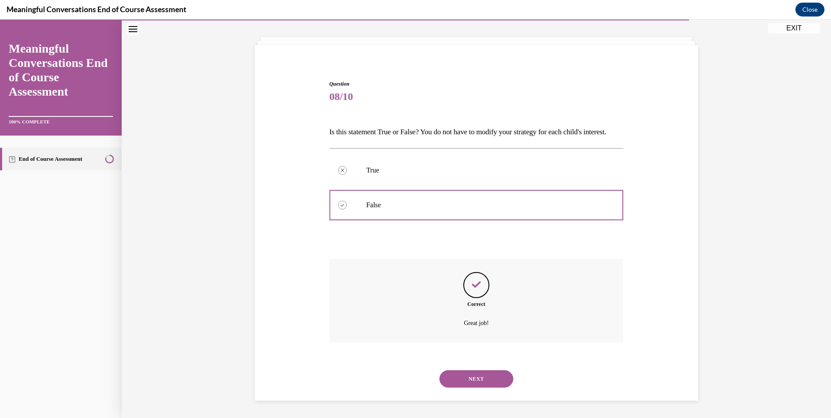
click at [487, 381] on button "NEXT" at bounding box center [476, 378] width 74 height 17
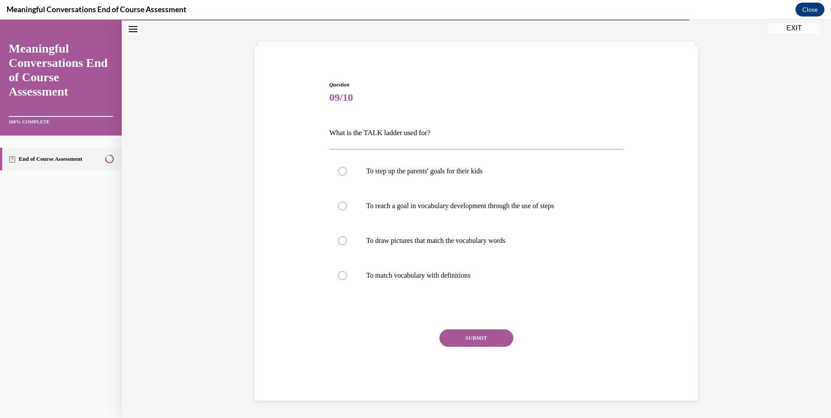
scroll to position [30, 0]
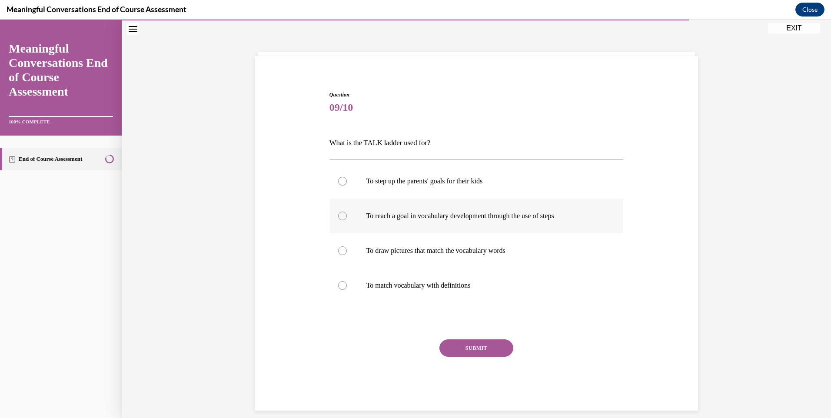
click at [395, 223] on label "To reach a goal in vocabulary development through the use of steps" at bounding box center [476, 216] width 294 height 35
click at [347, 220] on input "To reach a goal in vocabulary development through the use of steps" at bounding box center [342, 216] width 9 height 9
radio input "true"
click at [474, 346] on button "SUBMIT" at bounding box center [476, 347] width 74 height 17
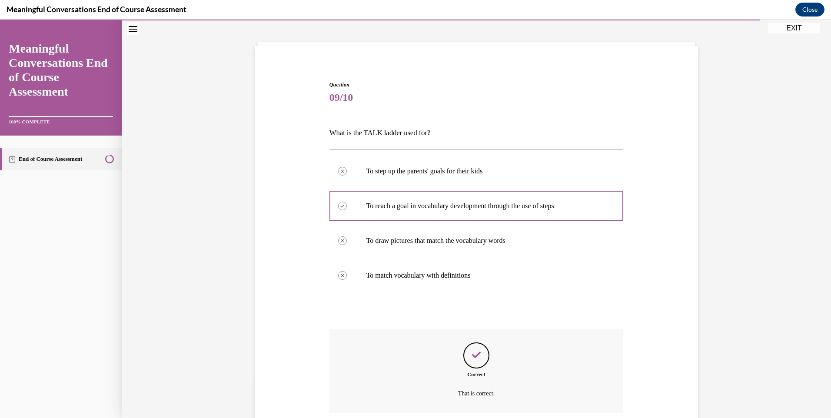
scroll to position [110, 0]
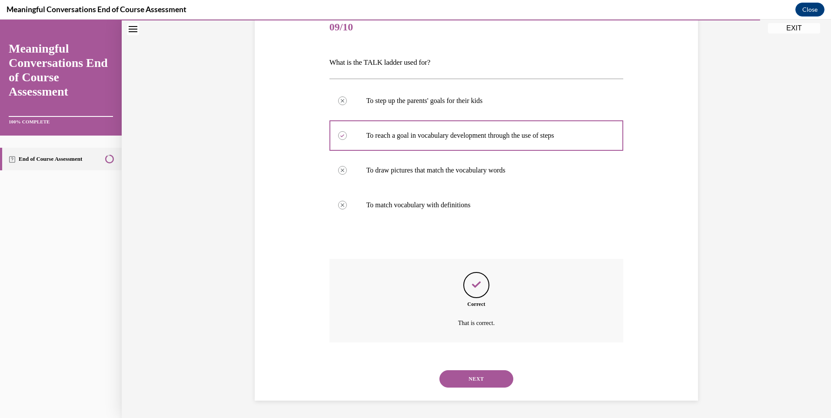
click at [454, 388] on div "NEXT" at bounding box center [476, 379] width 294 height 35
click at [455, 378] on button "NEXT" at bounding box center [476, 378] width 74 height 17
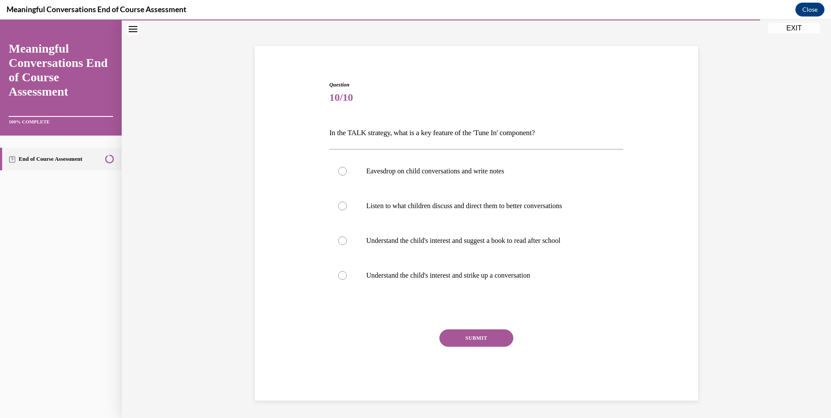
scroll to position [40, 0]
click at [358, 275] on label "Understand the child's interest and strike up a conversation" at bounding box center [476, 275] width 294 height 35
click at [347, 275] on input "Understand the child's interest and strike up a conversation" at bounding box center [342, 275] width 9 height 9
radio input "true"
click at [459, 339] on button "SUBMIT" at bounding box center [476, 337] width 74 height 17
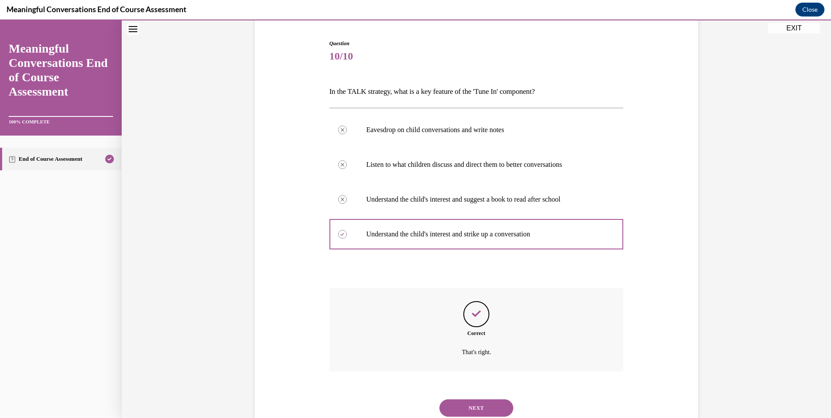
scroll to position [110, 0]
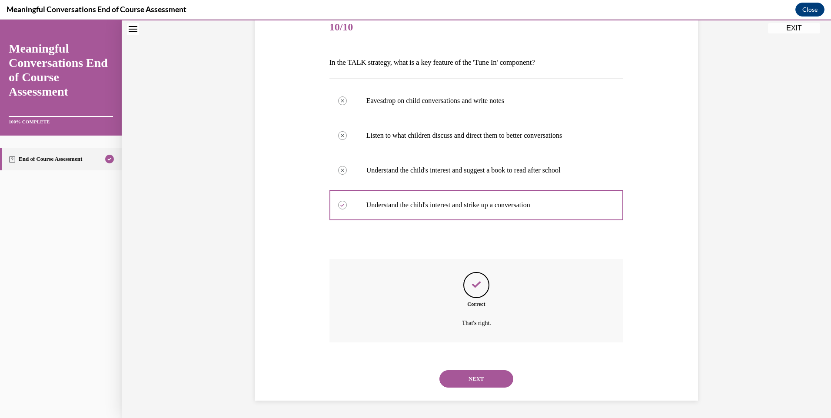
click at [475, 381] on button "NEXT" at bounding box center [476, 378] width 74 height 17
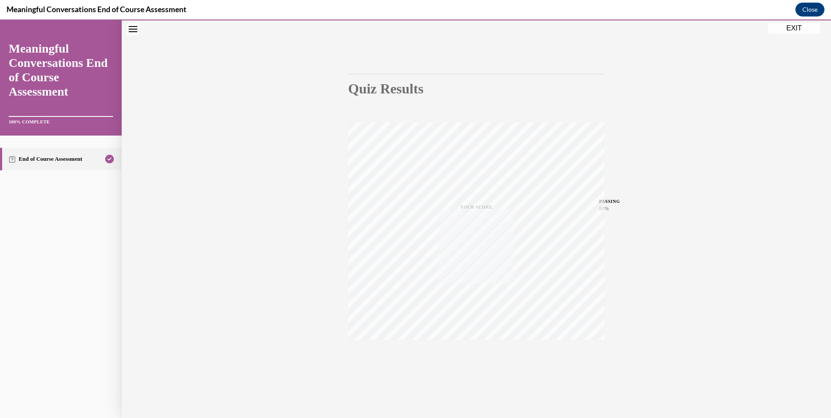
scroll to position [47, 0]
click at [805, 30] on button "EXIT" at bounding box center [794, 28] width 52 height 10
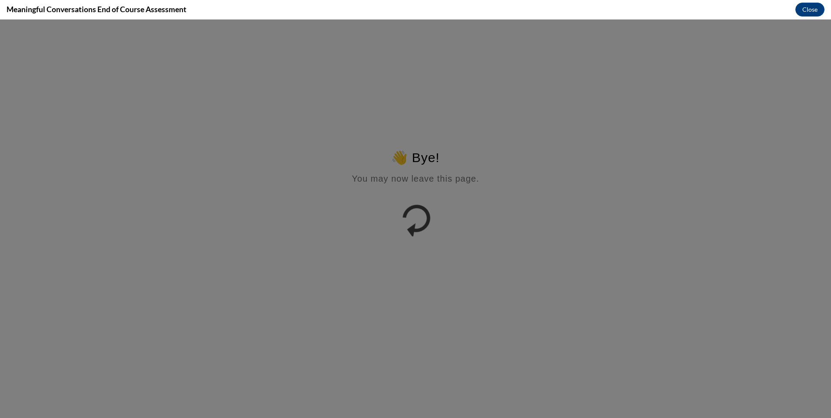
scroll to position [0, 0]
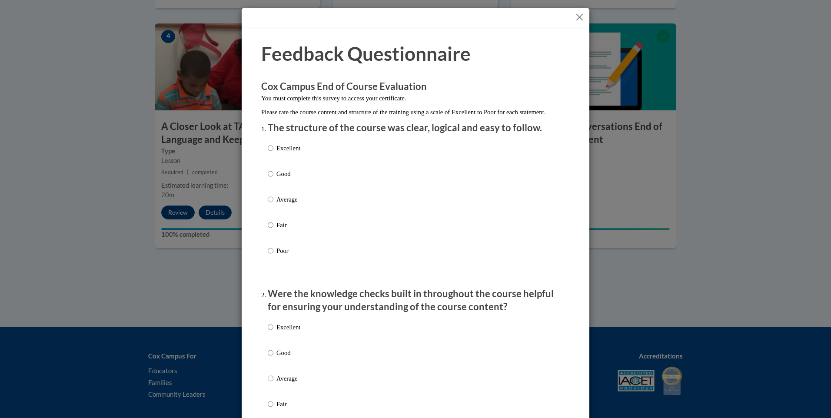
click at [276, 179] on p "Good" at bounding box center [288, 174] width 24 height 10
click at [273, 179] on input "Good" at bounding box center [271, 174] width 6 height 10
radio input "true"
click at [268, 358] on input "Good" at bounding box center [271, 353] width 6 height 10
radio input "true"
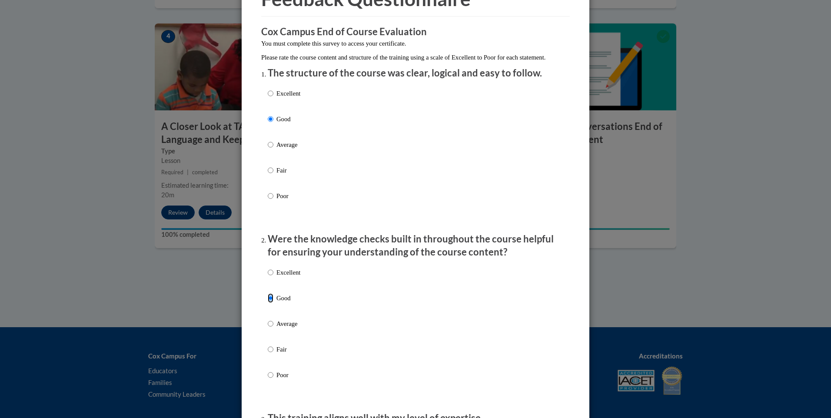
scroll to position [217, 0]
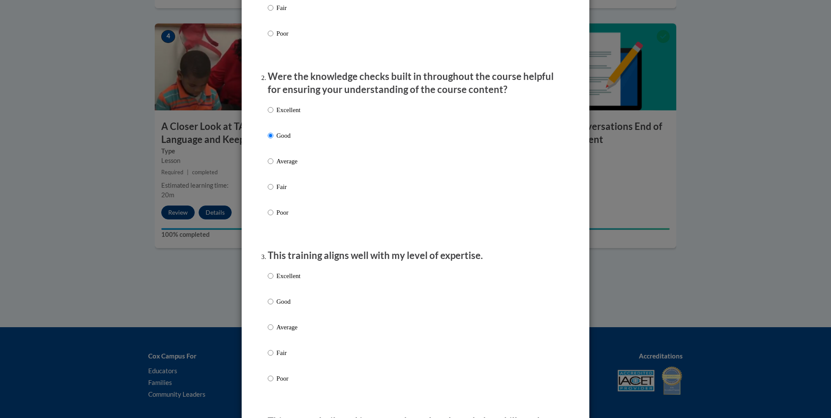
click at [289, 306] on p "Good" at bounding box center [288, 302] width 24 height 10
click at [273, 306] on input "Good" at bounding box center [271, 302] width 6 height 10
radio input "true"
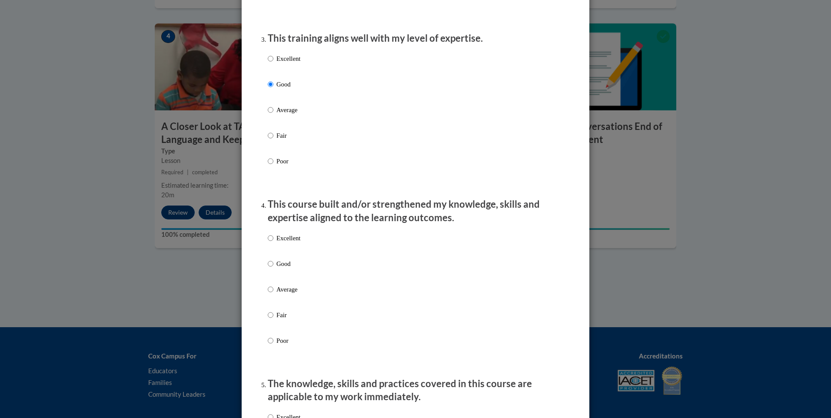
click at [276, 269] on p "Good" at bounding box center [288, 264] width 24 height 10
click at [273, 269] on input "Good" at bounding box center [271, 264] width 6 height 10
radio input "true"
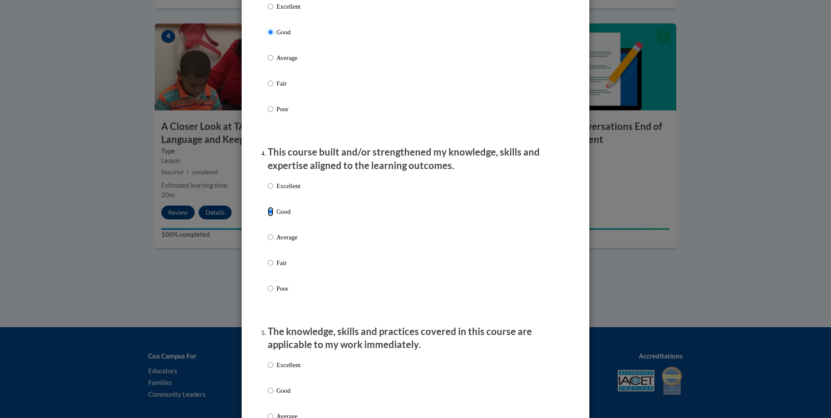
scroll to position [695, 0]
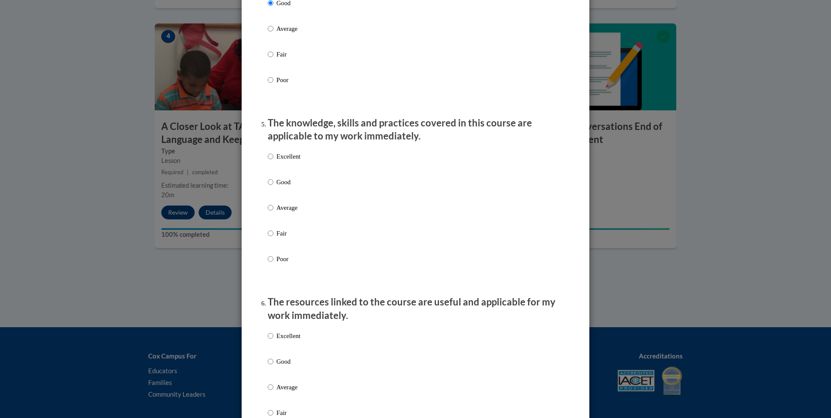
drag, startPoint x: 275, startPoint y: 191, endPoint x: 275, endPoint y: 196, distance: 4.8
click at [276, 187] on p "Good" at bounding box center [288, 182] width 24 height 10
click at [273, 187] on input "Good" at bounding box center [271, 182] width 6 height 10
radio input "true"
click at [286, 366] on p "Good" at bounding box center [288, 362] width 24 height 10
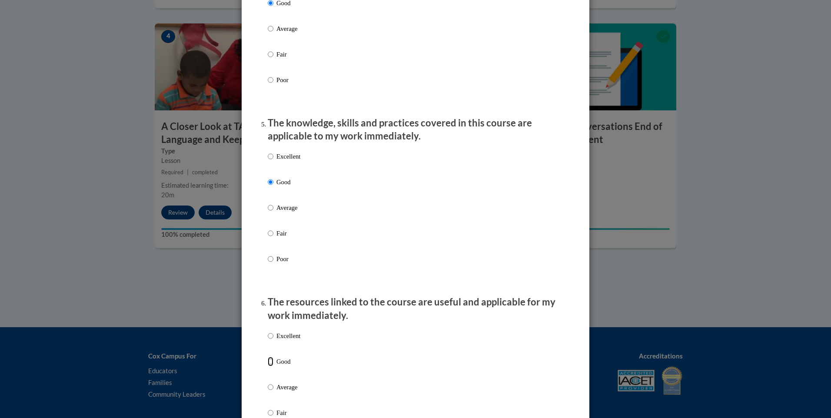
click at [273, 366] on input "Good" at bounding box center [271, 362] width 6 height 10
radio input "true"
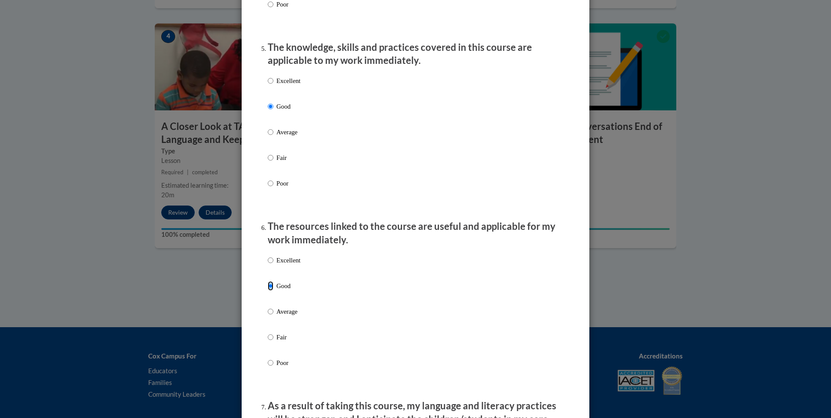
scroll to position [1000, 0]
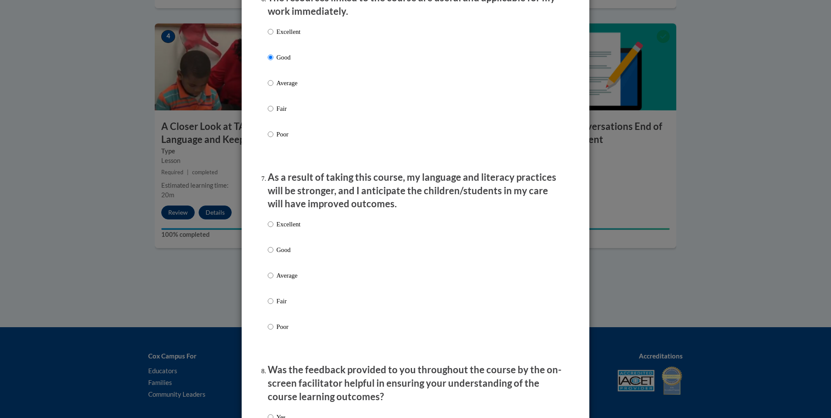
click at [275, 262] on label "Good" at bounding box center [284, 256] width 33 height 23
click at [273, 255] on input "Good" at bounding box center [271, 250] width 6 height 10
radio input "true"
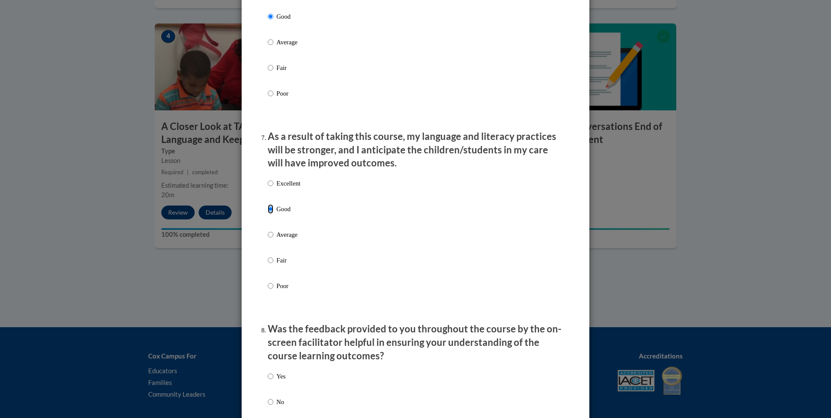
scroll to position [1217, 0]
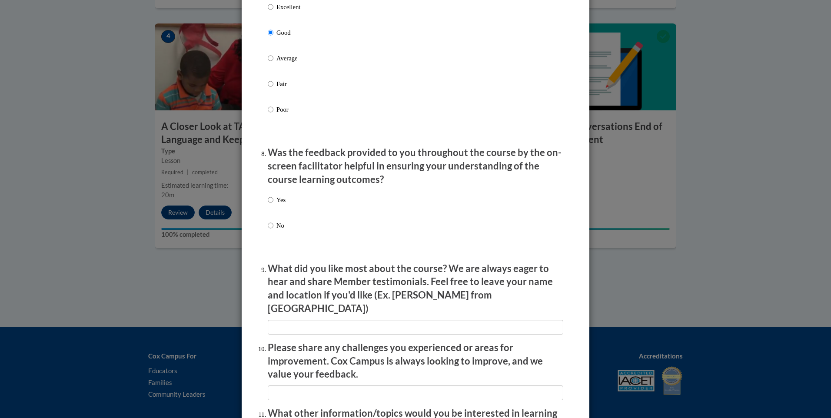
click at [295, 206] on div "Yes No" at bounding box center [416, 223] width 296 height 65
click at [268, 205] on input "Yes" at bounding box center [271, 200] width 6 height 10
radio input "true"
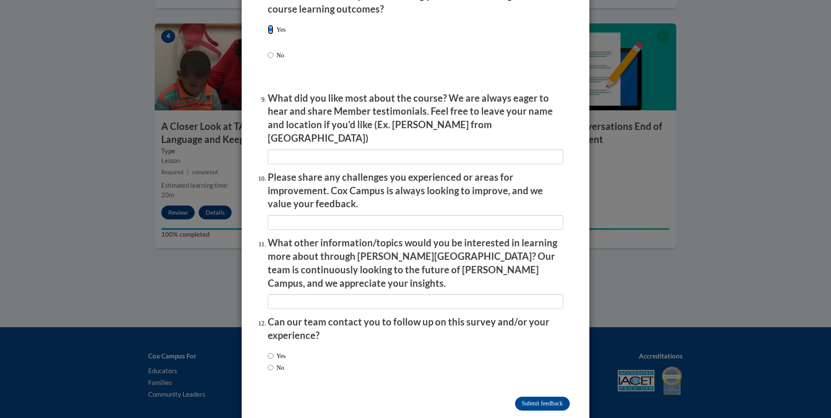
scroll to position [1388, 0]
click at [276, 351] on label "Yes" at bounding box center [277, 356] width 18 height 10
click at [273, 351] on input "Yes" at bounding box center [271, 356] width 6 height 10
radio input "true"
click at [533, 396] on input "Submit feedback" at bounding box center [542, 403] width 55 height 14
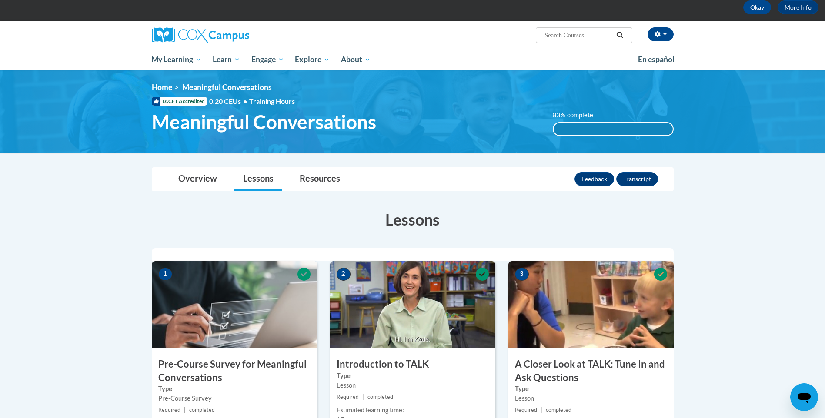
scroll to position [43, 0]
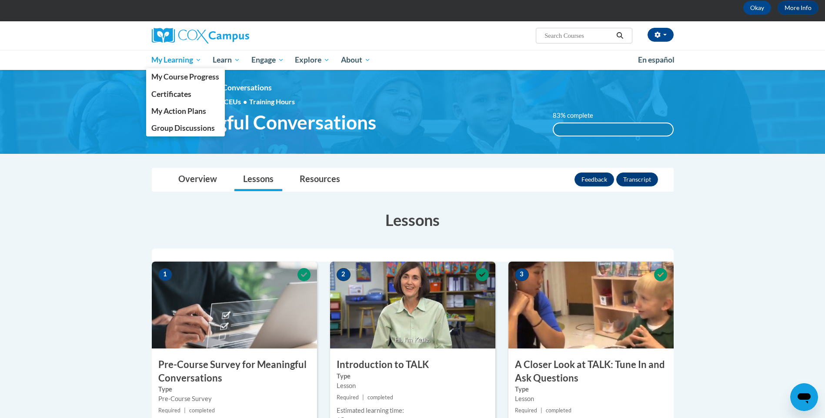
click at [187, 57] on span "My Learning" at bounding box center [176, 60] width 50 height 10
click at [184, 73] on span "My Course Progress" at bounding box center [185, 76] width 68 height 9
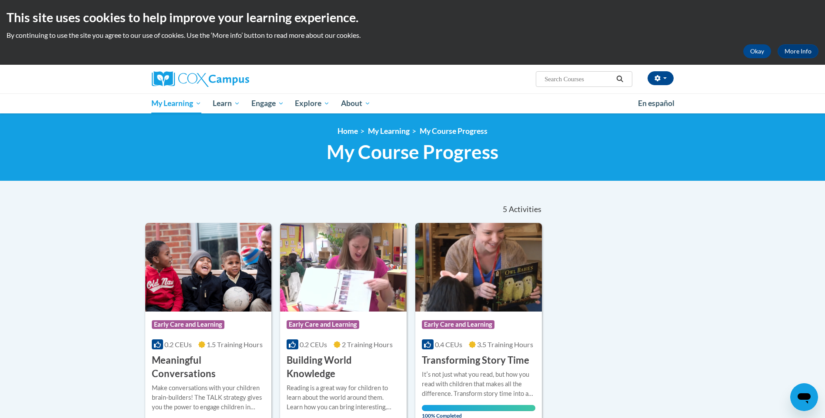
click at [550, 77] on input "Search..." at bounding box center [578, 79] width 70 height 10
paste input "6. Monitoring Children’s Progress in Language & Literacy in the Early Years"
type input "6. Monitoring Children’s Progress in Language & Literacy in the Early Years"
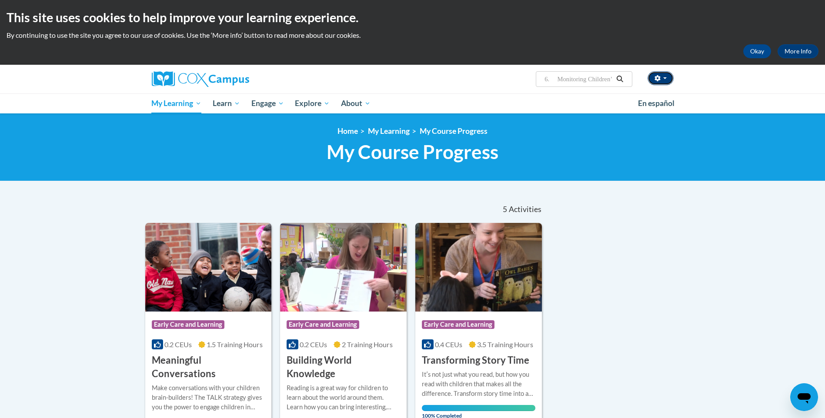
click at [660, 75] on button "button" at bounding box center [660, 78] width 26 height 14
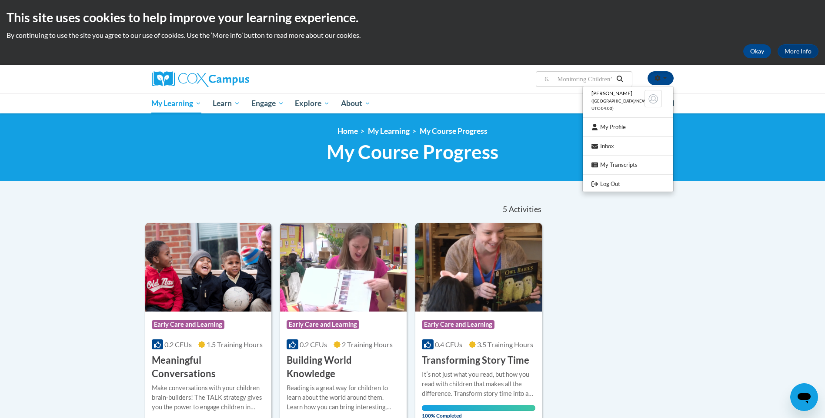
click at [636, 40] on p "By continuing to use the site you agree to our use of cookies. Use the ‘More in…" at bounding box center [413, 35] width 812 height 10
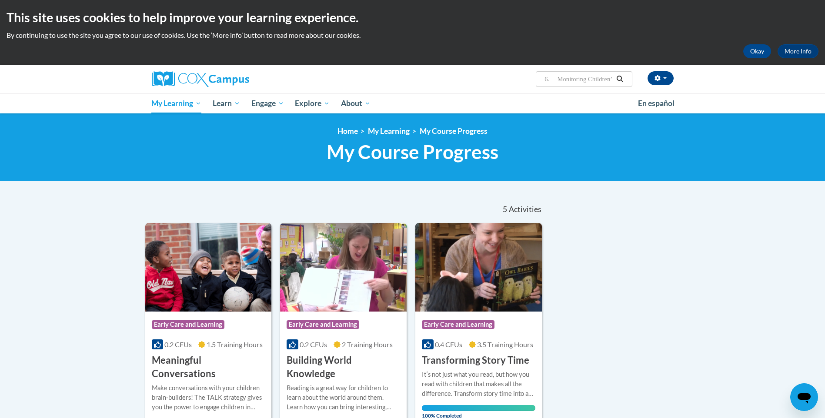
click at [620, 77] on icon "Search" at bounding box center [619, 79] width 8 height 7
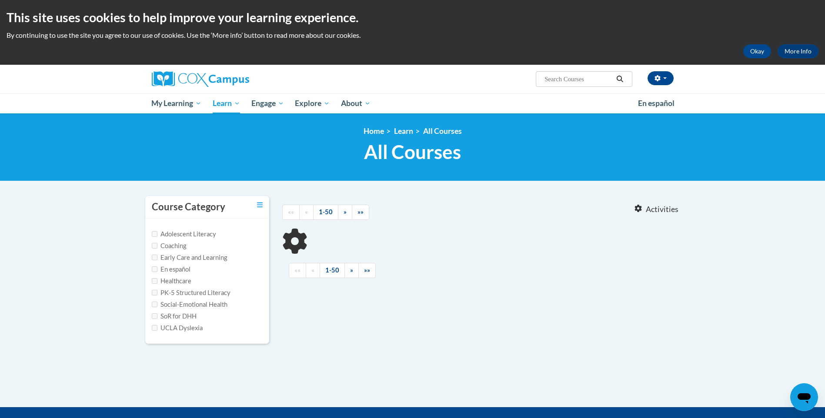
type input "6.Monitoring Children’s Progress in Language"
click at [149, 291] on div "Adolescent Literacy Coaching Early Care and Learning En español Healthcare PK-5…" at bounding box center [207, 281] width 124 height 125
click at [150, 291] on div "Adolescent Literacy Coaching Early Care and Learning En español Healthcare PK-5…" at bounding box center [207, 281] width 124 height 125
click at [152, 290] on input "PK-5 Structured Literacy" at bounding box center [155, 293] width 6 height 6
checkbox input "true"
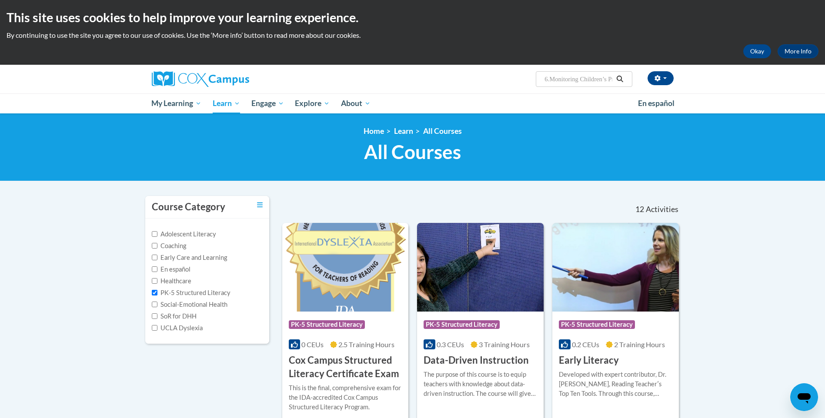
click at [549, 78] on input "6.Monitoring Children’s Progress in Language" at bounding box center [578, 79] width 70 height 10
click at [552, 79] on input "6.Monitoring Children’s Progress in Language" at bounding box center [578, 79] width 70 height 10
click at [549, 79] on input "6.Monitoring Children’s Progress in Language" at bounding box center [578, 79] width 70 height 10
click at [550, 79] on input "6.Monitoring Children’s Progress in Language" at bounding box center [578, 79] width 70 height 10
type input "Monitoring Children’s Progress in Language"
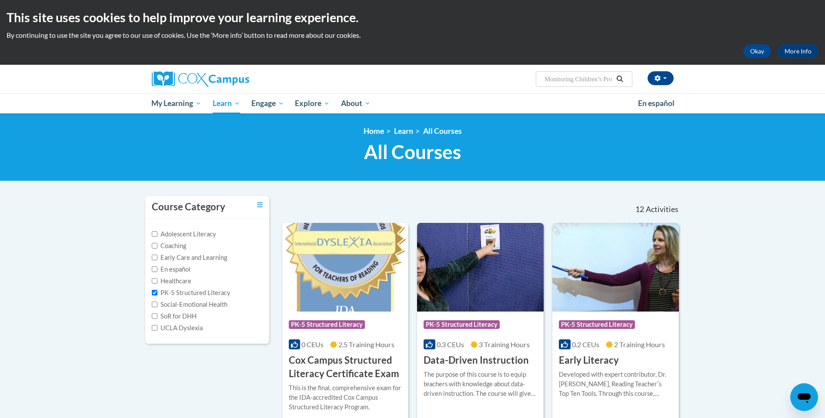
click at [621, 79] on icon "Search" at bounding box center [619, 79] width 7 height 7
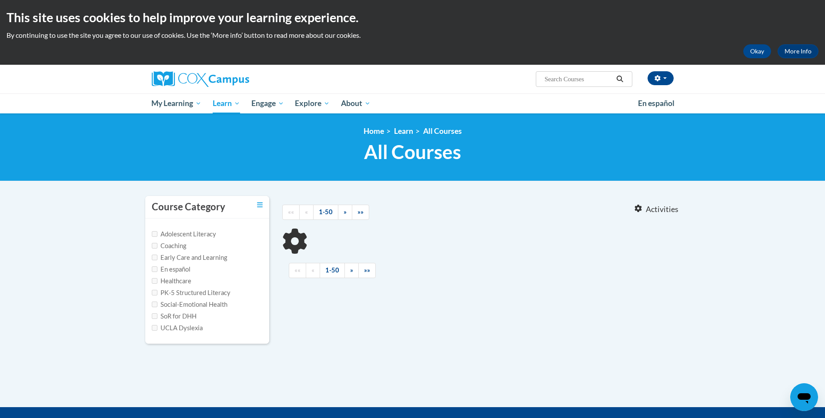
type input "Monitoring Children’s Progress in Language"
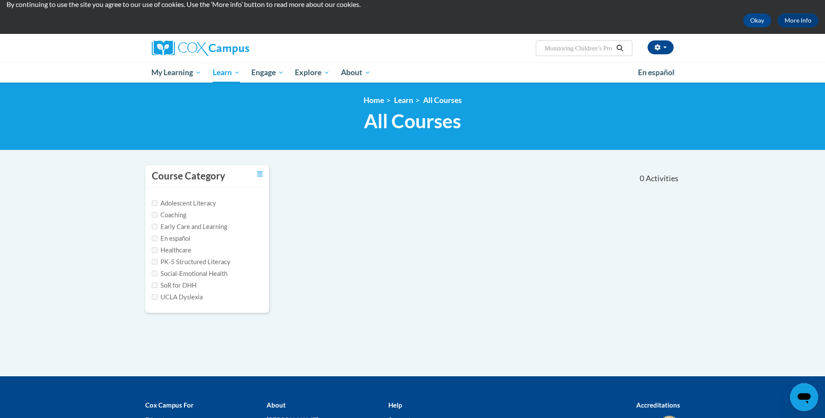
scroll to position [133, 0]
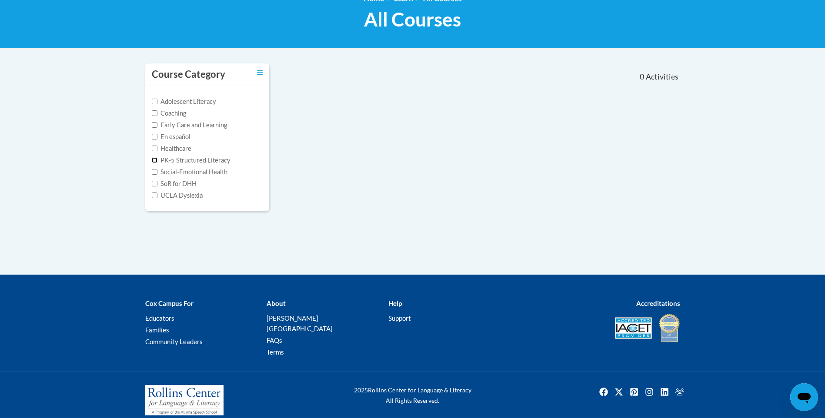
click at [156, 158] on input "PK-5 Structured Literacy" at bounding box center [155, 160] width 6 height 6
checkbox input "true"
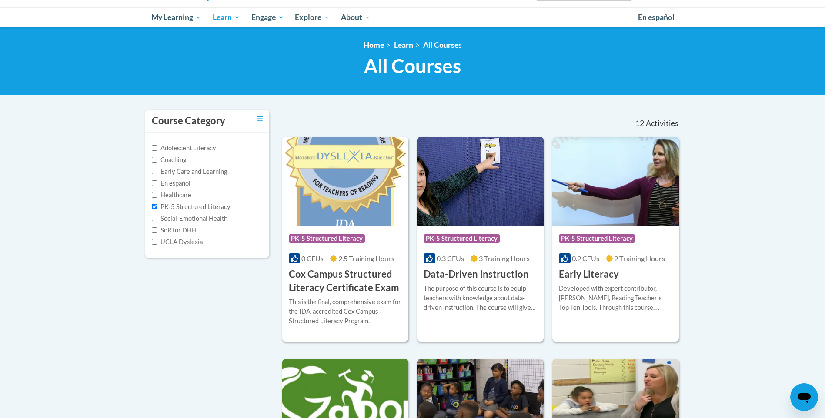
scroll to position [0, 0]
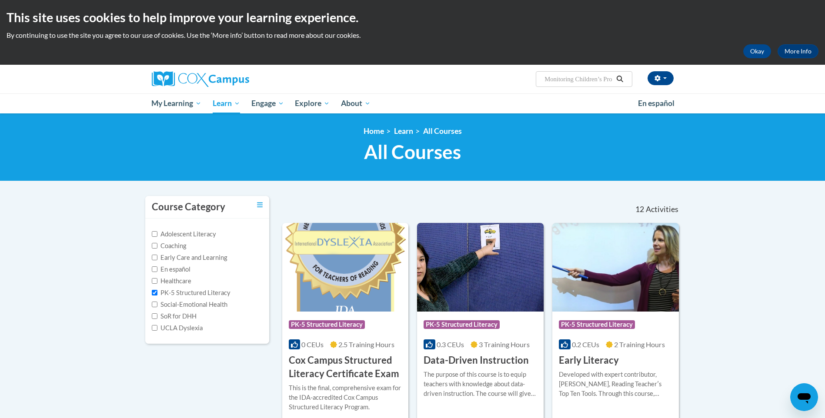
drag, startPoint x: 542, startPoint y: 81, endPoint x: 602, endPoint y: 79, distance: 60.9
click at [654, 82] on div "[PERSON_NAME] ([GEOGRAPHIC_DATA]/New_York UTC-04:00) My Profile Inbox My Transc…" at bounding box center [501, 76] width 356 height 22
drag, startPoint x: 548, startPoint y: 76, endPoint x: 696, endPoint y: 105, distance: 151.0
click at [695, 104] on div "[PERSON_NAME] ([GEOGRAPHIC_DATA]/New_York UTC-04:00) My Profile Inbox My Transc…" at bounding box center [412, 89] width 825 height 49
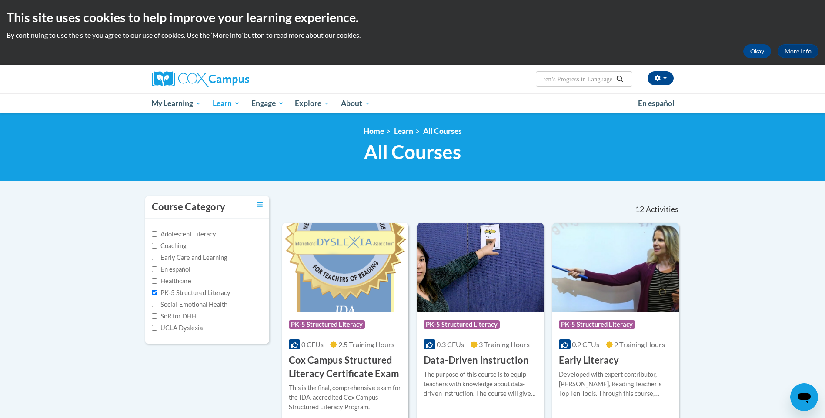
type input "M"
paste input "7. Supporting Dual Language Learners Right from the Start"
click at [661, 79] on button "button" at bounding box center [660, 78] width 26 height 14
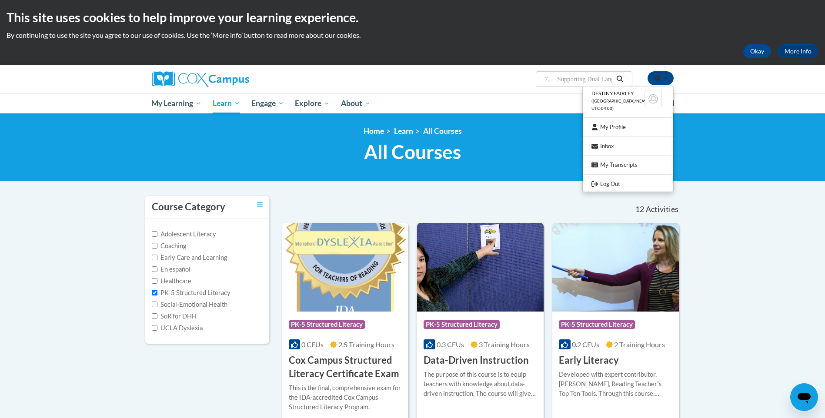
click at [559, 77] on input "7. Supporting Dual Language Learners Right from the Start" at bounding box center [578, 79] width 70 height 10
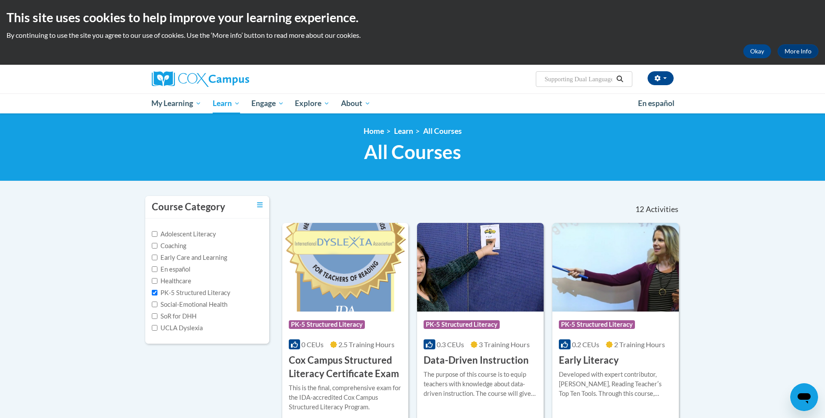
type input "Supporting Dual Language Learners Right from the Start"
click at [621, 79] on icon "Search" at bounding box center [619, 79] width 7 height 7
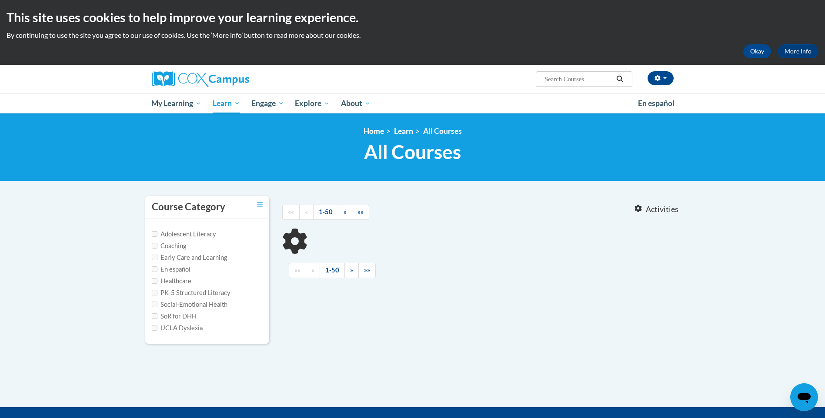
type input "Supporting Dual Language Learners Right from the Start"
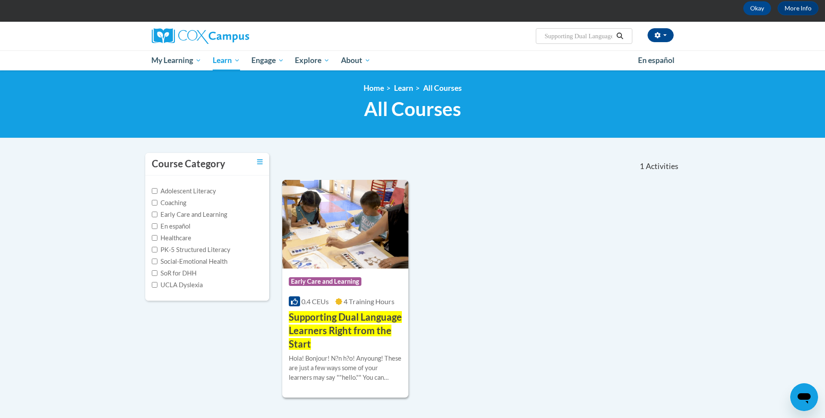
scroll to position [43, 0]
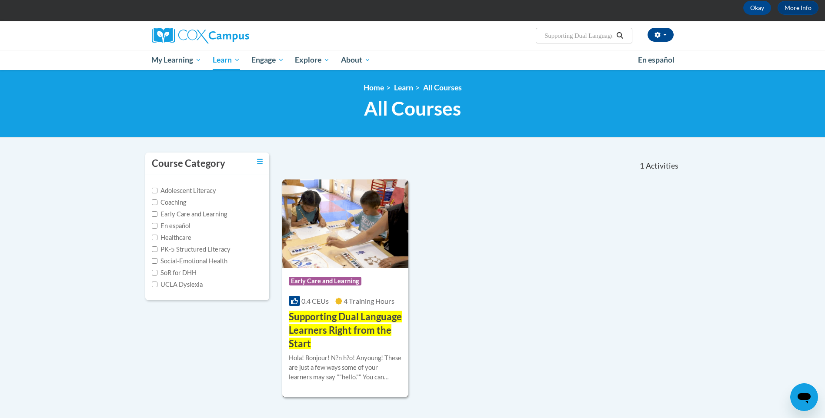
click at [321, 323] on h3 "Supporting Dual Language Learners Right from the Start" at bounding box center [345, 330] width 113 height 40
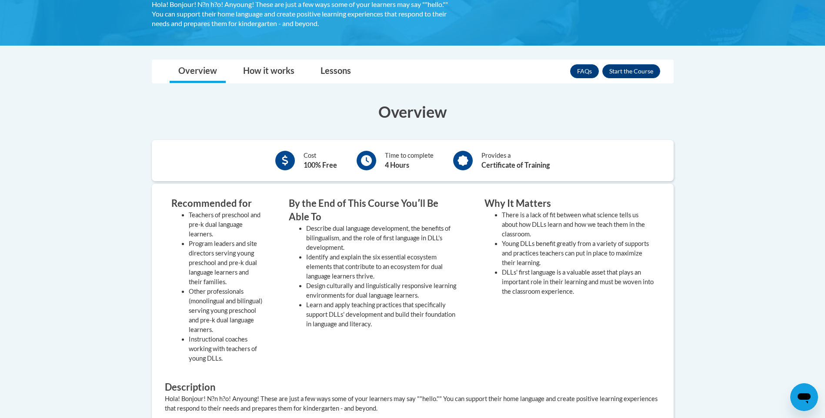
scroll to position [217, 0]
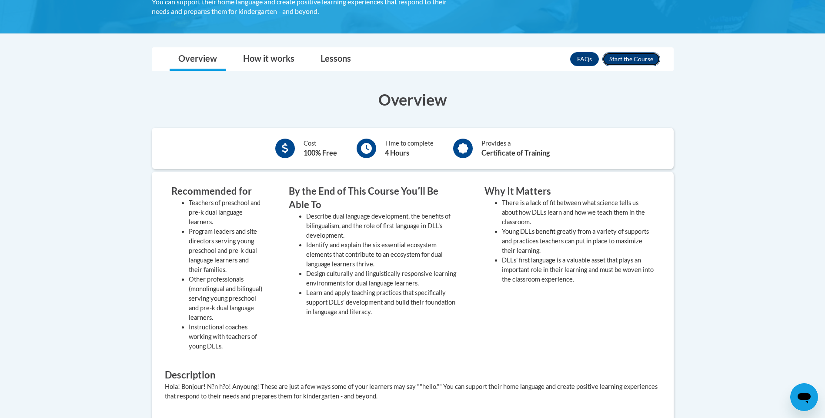
click at [616, 59] on button "Enroll" at bounding box center [631, 59] width 58 height 14
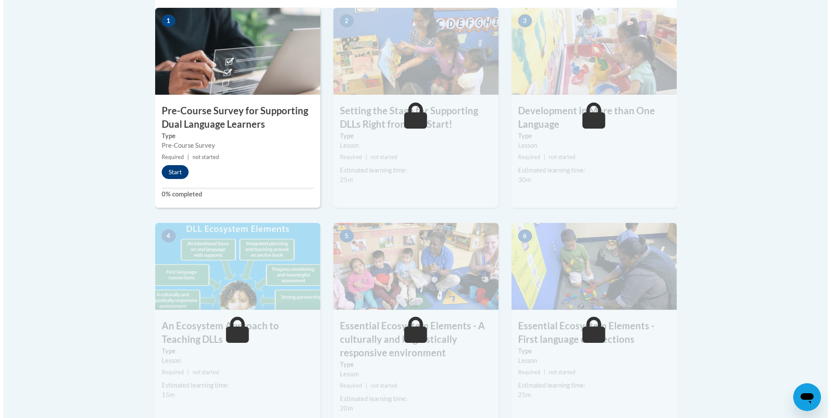
scroll to position [391, 0]
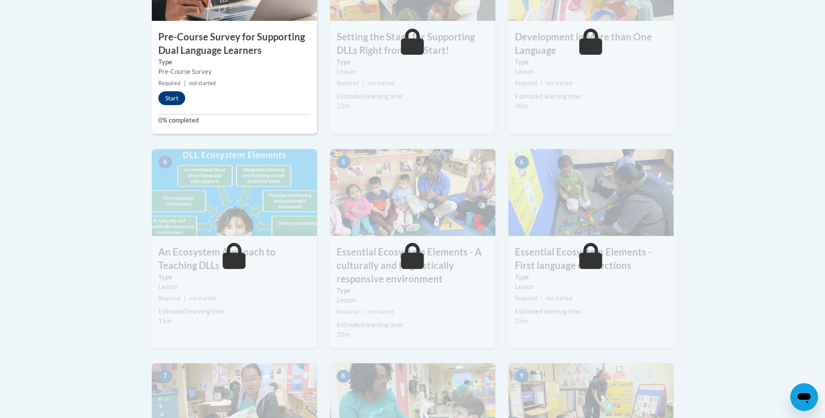
click at [234, 80] on small "Required | not started" at bounding box center [234, 84] width 165 height 10
click at [168, 97] on button "Start" at bounding box center [171, 98] width 27 height 14
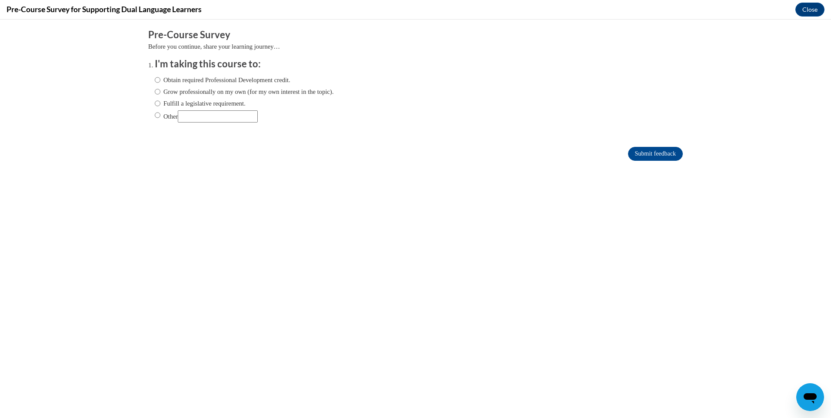
scroll to position [0, 0]
click at [155, 80] on label "Obtain required Professional Development credit." at bounding box center [223, 80] width 136 height 10
click at [155, 80] on input "Obtain required Professional Development credit." at bounding box center [158, 80] width 6 height 10
radio input "true"
click at [633, 155] on input "Submit feedback" at bounding box center [655, 154] width 55 height 14
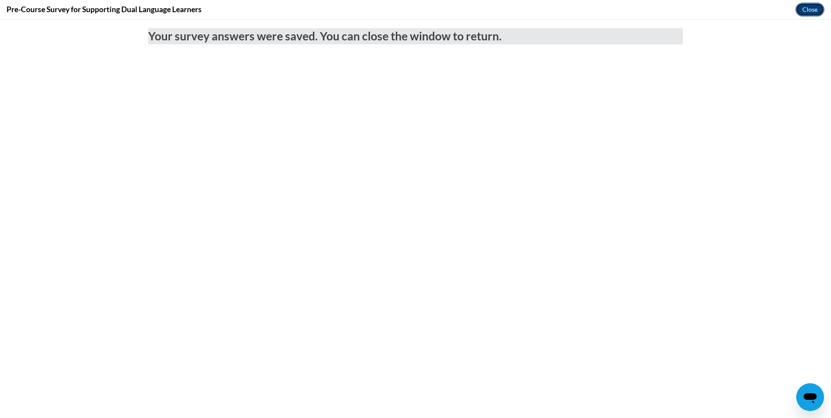
click at [800, 9] on button "Close" at bounding box center [809, 10] width 29 height 14
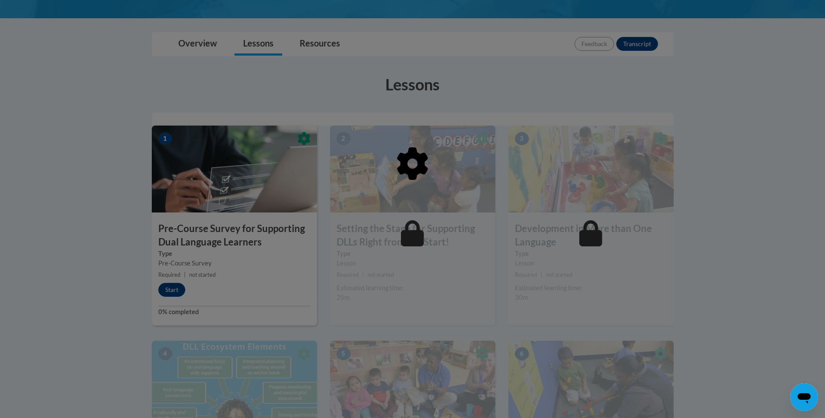
scroll to position [174, 0]
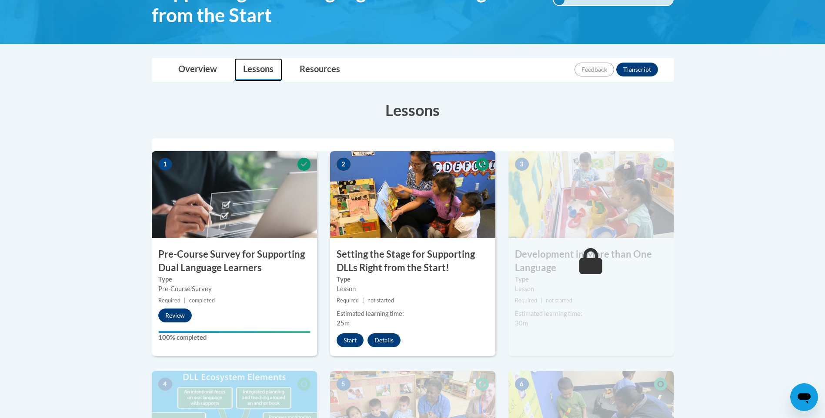
click at [254, 71] on link "Lessons" at bounding box center [258, 69] width 48 height 23
click at [210, 72] on link "Overview" at bounding box center [198, 69] width 56 height 23
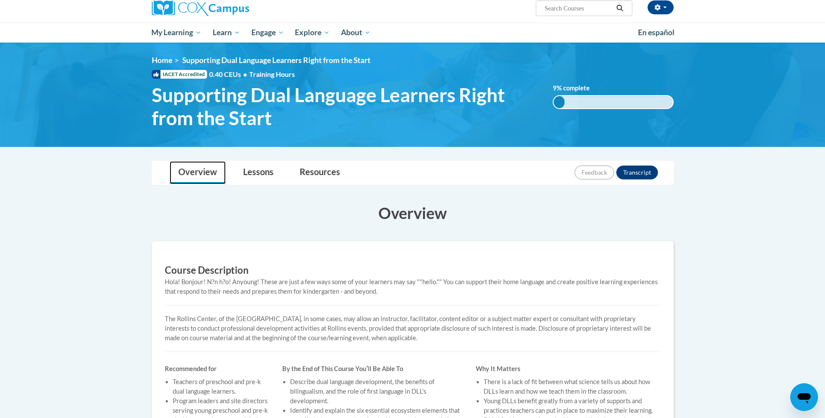
scroll to position [43, 0]
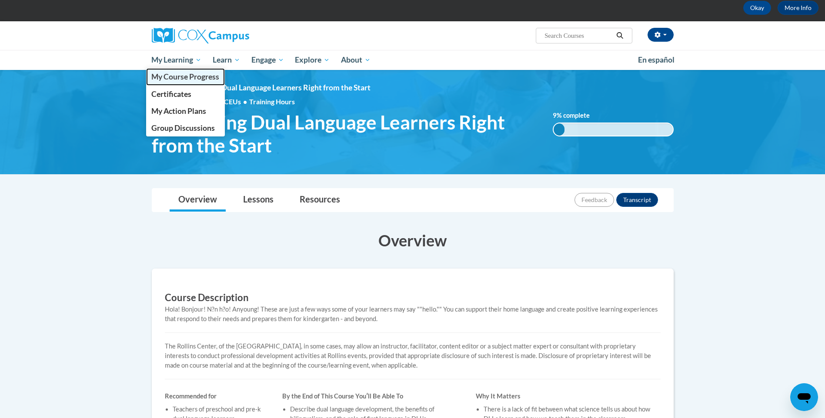
click at [170, 77] on span "My Course Progress" at bounding box center [185, 76] width 68 height 9
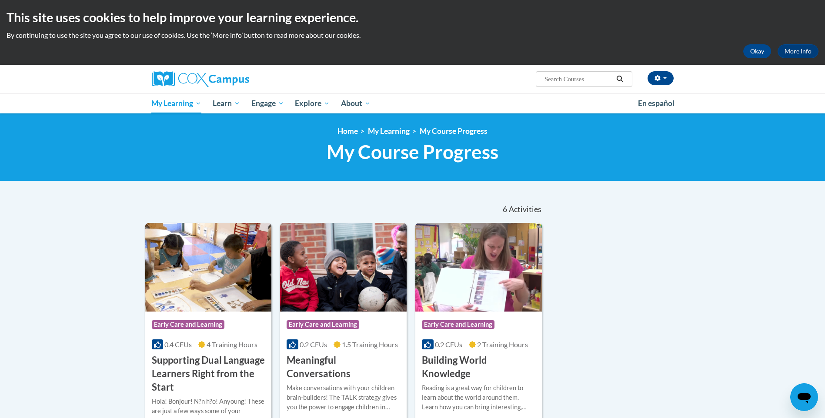
click at [574, 79] on input "Search..." at bounding box center [578, 79] width 70 height 10
paste input "Early Years"
type input "Early Years"
click at [619, 79] on icon "Search" at bounding box center [619, 79] width 8 height 7
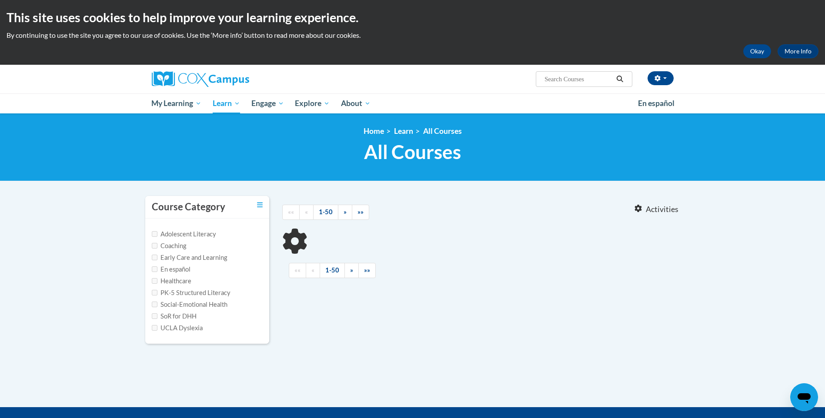
type input "Early Years"
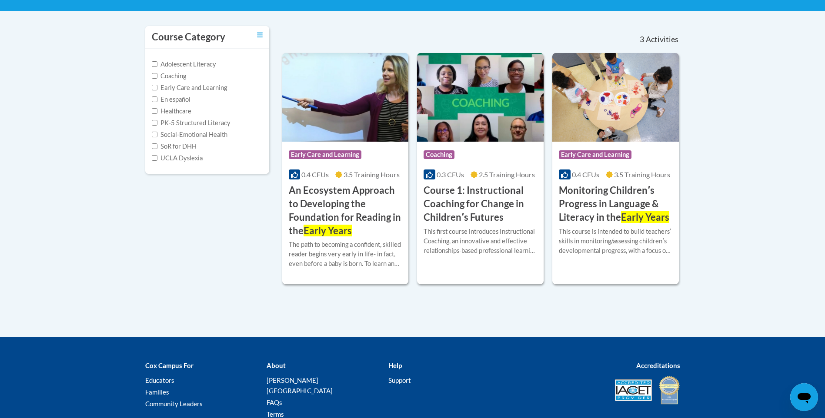
scroll to position [174, 0]
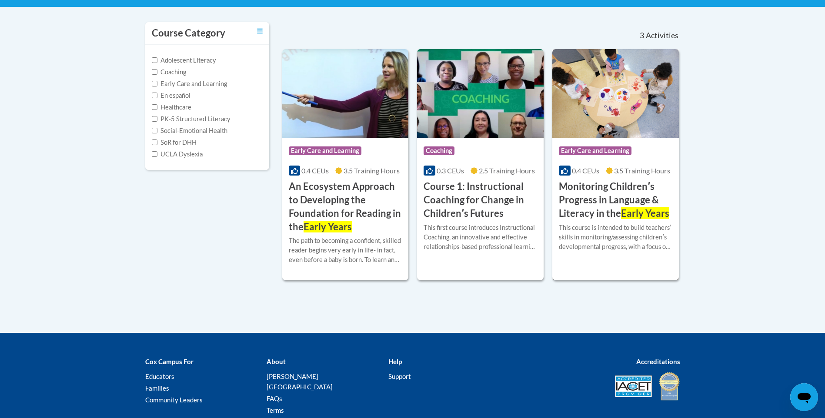
click at [598, 210] on h3 "Monitoring Childrenʹs Progress in Language & Literacy in the Early Years" at bounding box center [615, 200] width 113 height 40
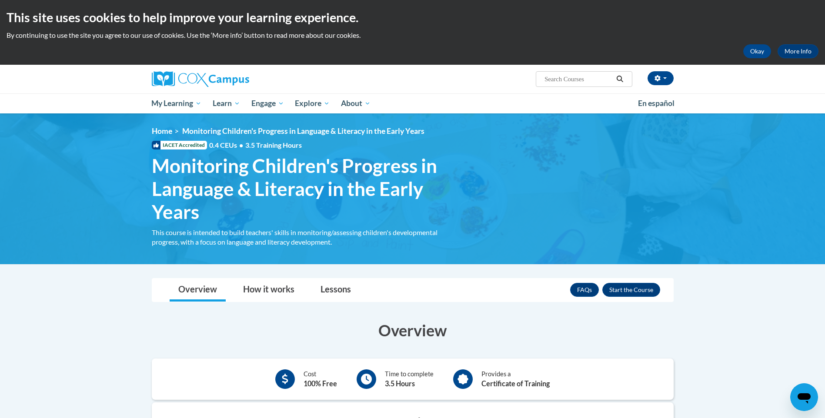
scroll to position [43, 0]
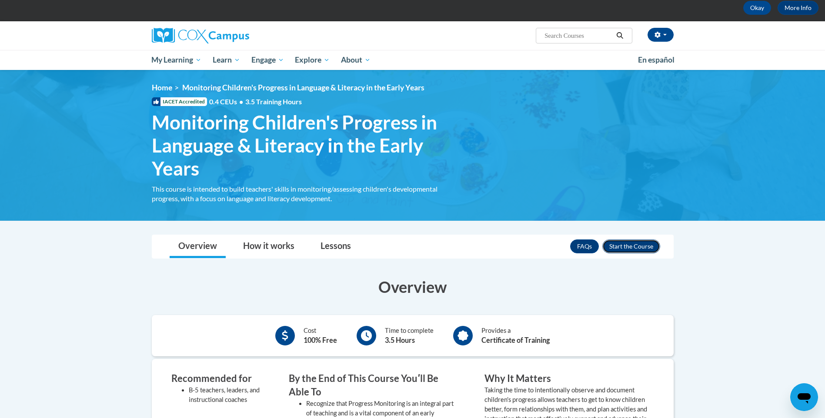
click at [618, 247] on button "Enroll" at bounding box center [631, 246] width 58 height 14
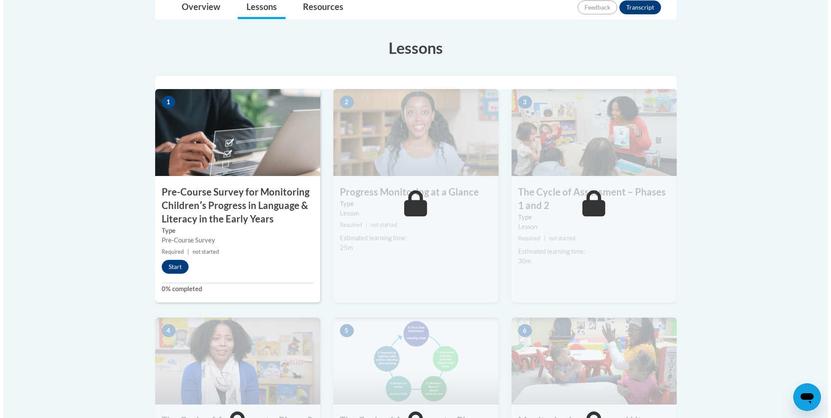
scroll to position [261, 0]
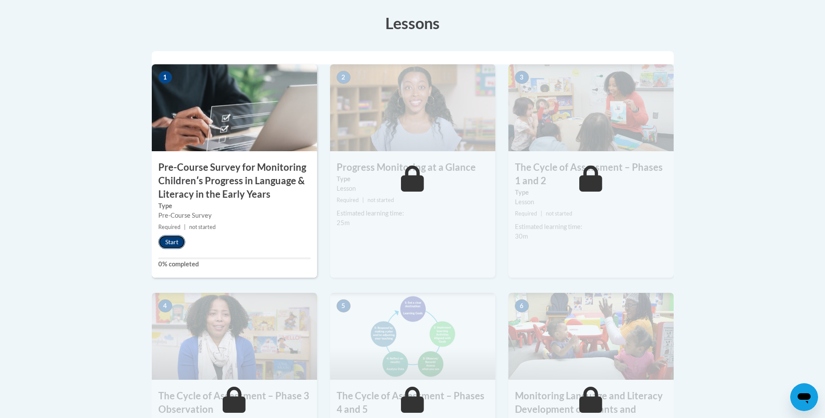
click at [165, 242] on button "Start" at bounding box center [171, 242] width 27 height 14
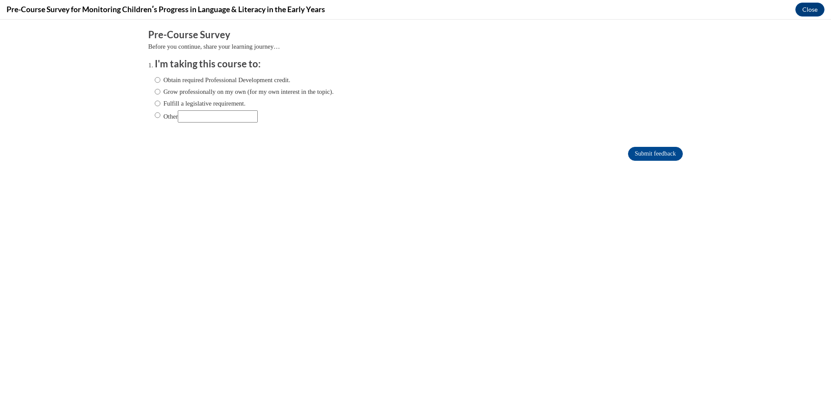
scroll to position [0, 0]
click at [155, 84] on input "Obtain required Professional Development credit." at bounding box center [158, 80] width 6 height 10
radio input "true"
click at [631, 151] on input "Submit feedback" at bounding box center [655, 154] width 55 height 14
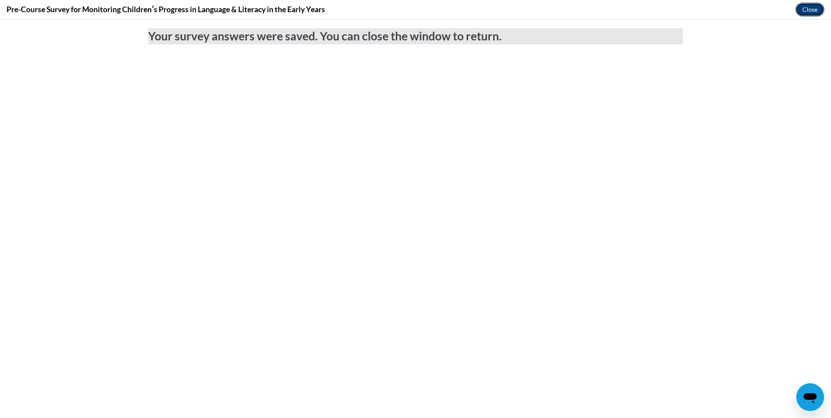
click at [818, 9] on button "Close" at bounding box center [809, 10] width 29 height 14
